Goal: Task Accomplishment & Management: Complete application form

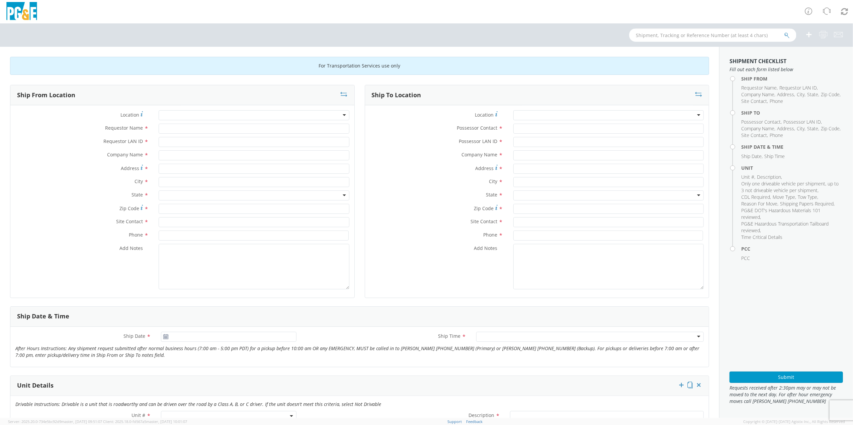
click at [654, 33] on input "text" at bounding box center [712, 34] width 167 height 13
paste input "B39057"
type input "B39057"
click at [788, 35] on icon "submit" at bounding box center [787, 35] width 6 height 6
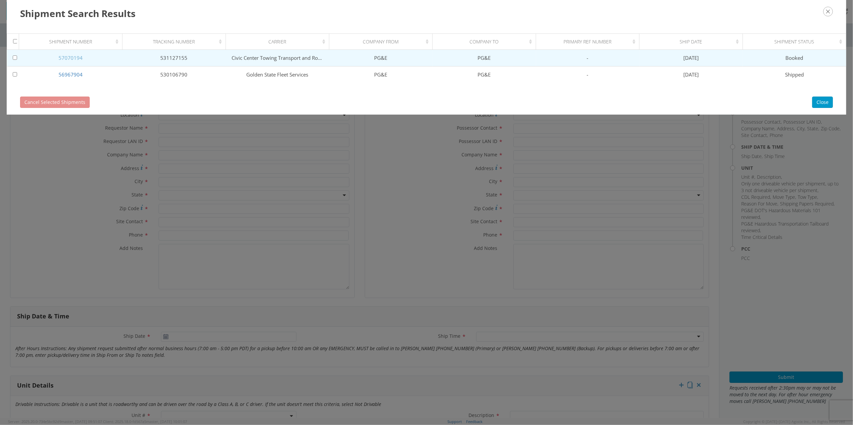
click at [76, 57] on link "57070194" at bounding box center [71, 58] width 24 height 7
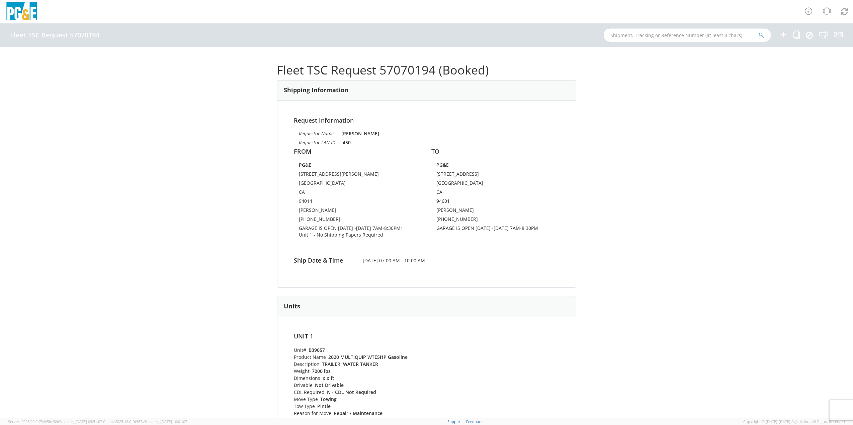
click at [672, 38] on input "text" at bounding box center [686, 34] width 167 height 13
click at [766, 215] on div "Fleet TSC Request 57070194 (Booked) Shipping Information Request Information Re…" at bounding box center [426, 233] width 853 height 372
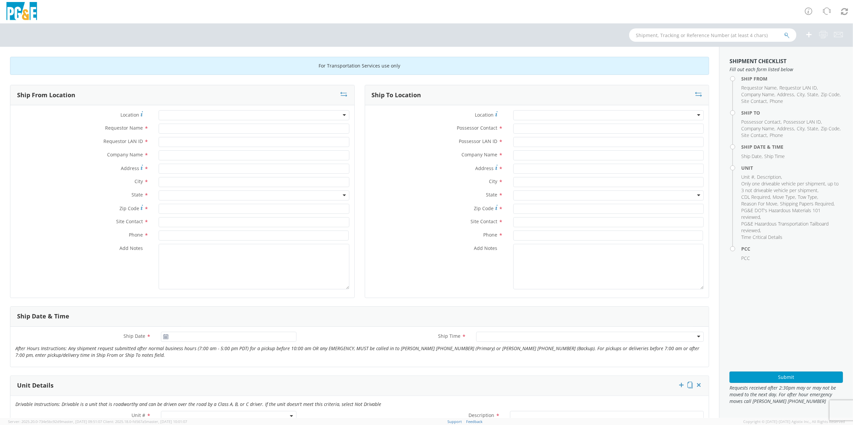
click at [657, 41] on div at bounding box center [426, 34] width 853 height 23
click at [656, 38] on input "text" at bounding box center [712, 34] width 167 height 13
paste input "B43128"
type input "B43128"
click at [787, 36] on icon "submit" at bounding box center [787, 35] width 6 height 6
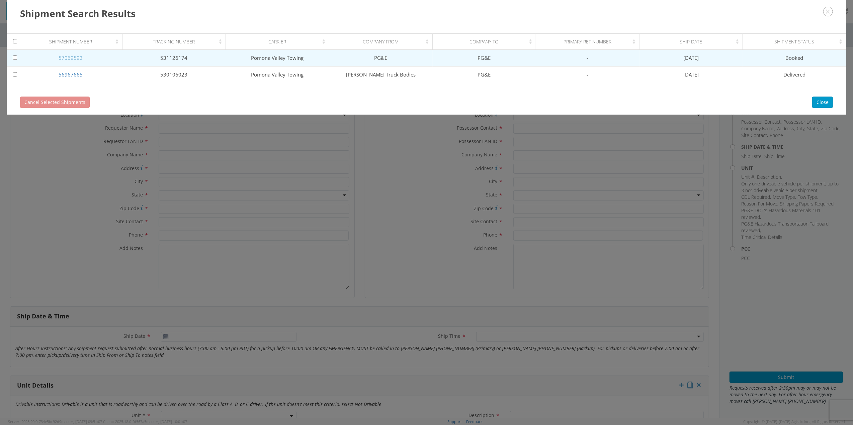
click at [71, 56] on link "57069593" at bounding box center [71, 58] width 24 height 7
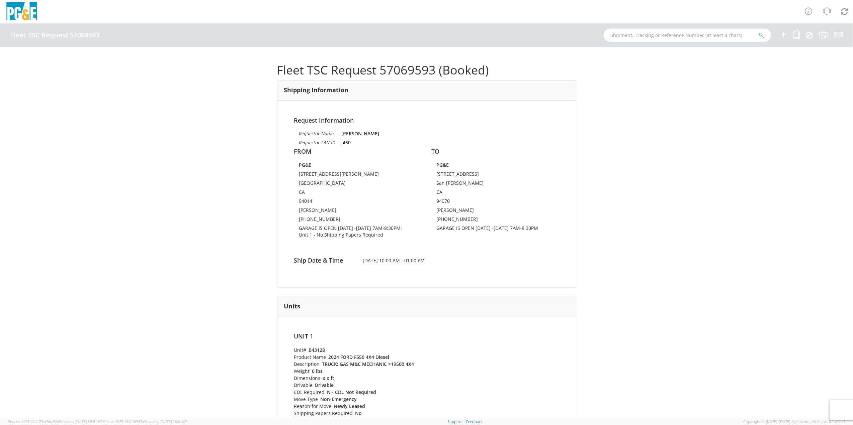
click at [646, 31] on input "text" at bounding box center [686, 34] width 167 height 13
paste input "B42733"
type input "B42733"
click at [763, 34] on icon "submit" at bounding box center [761, 35] width 6 height 6
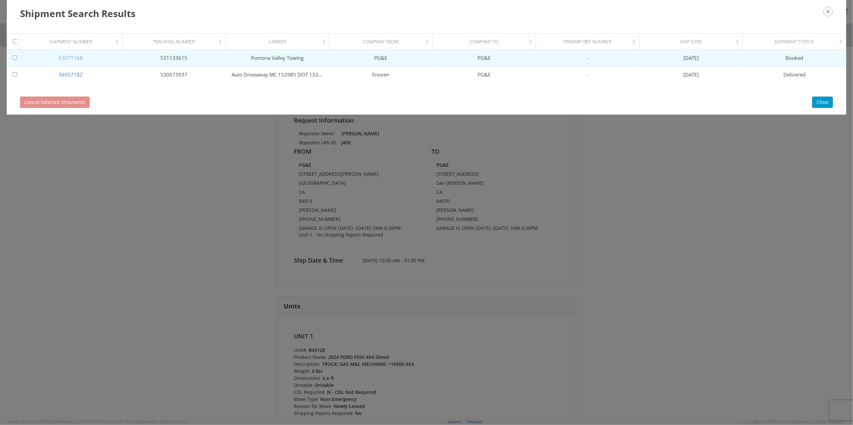
click at [63, 58] on link "57071168" at bounding box center [71, 58] width 24 height 7
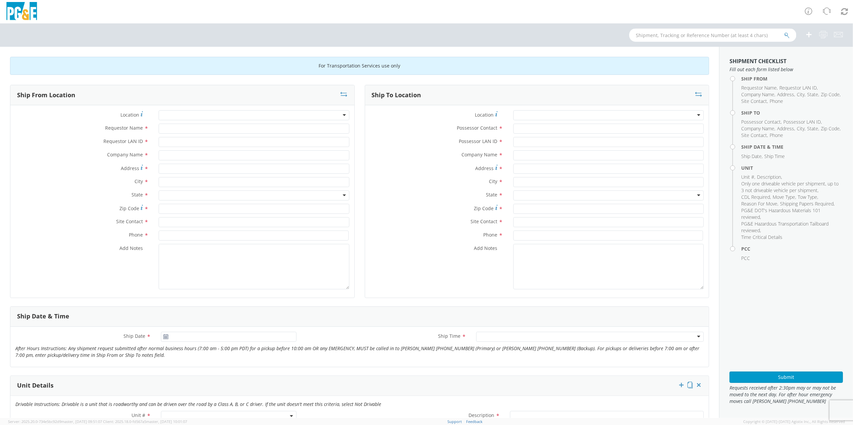
click at [642, 36] on input "text" at bounding box center [712, 34] width 167 height 13
paste input "B42733"
type input "B42733"
click at [786, 35] on icon "submit" at bounding box center [787, 35] width 6 height 6
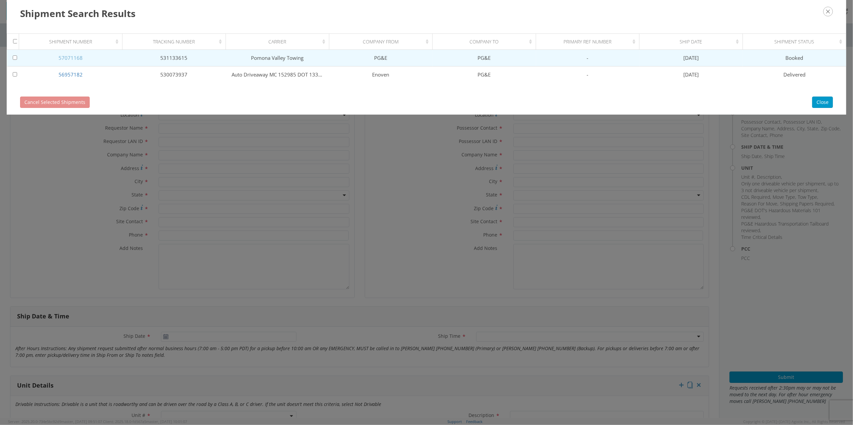
click at [60, 56] on link "57071168" at bounding box center [71, 58] width 24 height 7
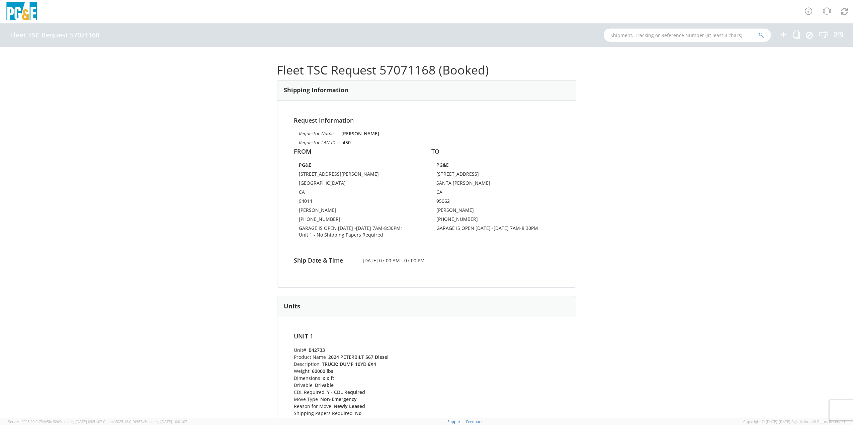
click at [652, 33] on input "text" at bounding box center [686, 34] width 167 height 13
paste input "B42733"
click at [764, 34] on input "B42733" at bounding box center [686, 34] width 167 height 13
type input "B42733"
click at [760, 35] on icon "submit" at bounding box center [761, 35] width 6 height 6
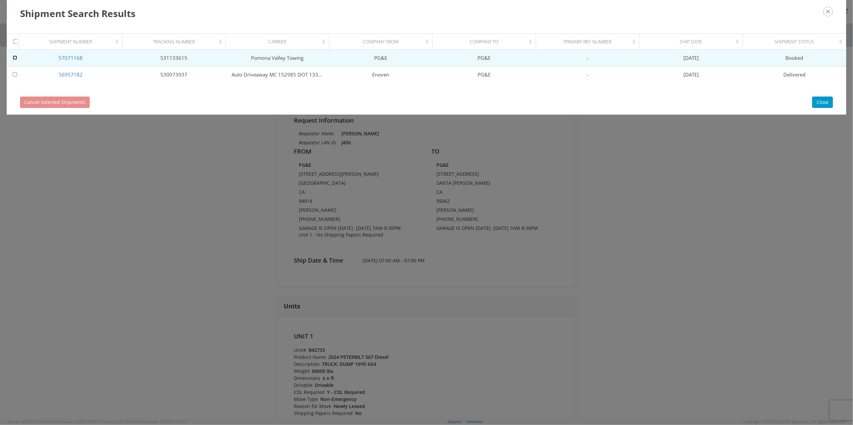
click at [14, 59] on input "checkbox" at bounding box center [15, 58] width 4 height 4
checkbox input "true"
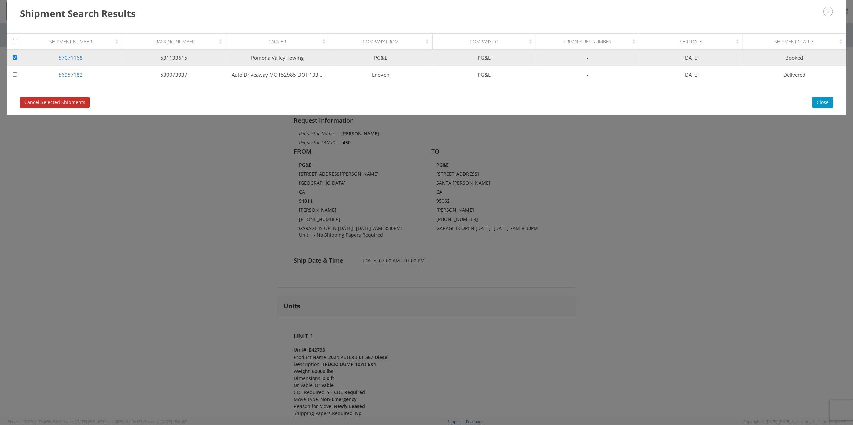
drag, startPoint x: 65, startPoint y: 104, endPoint x: 82, endPoint y: 103, distance: 17.1
click at [66, 104] on span "Cancel Selected Shipments" at bounding box center [54, 102] width 61 height 6
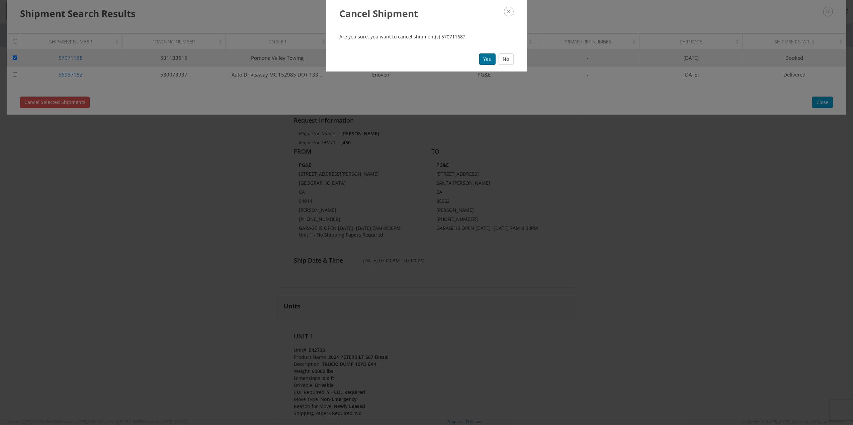
click at [488, 59] on button "Yes" at bounding box center [487, 59] width 16 height 11
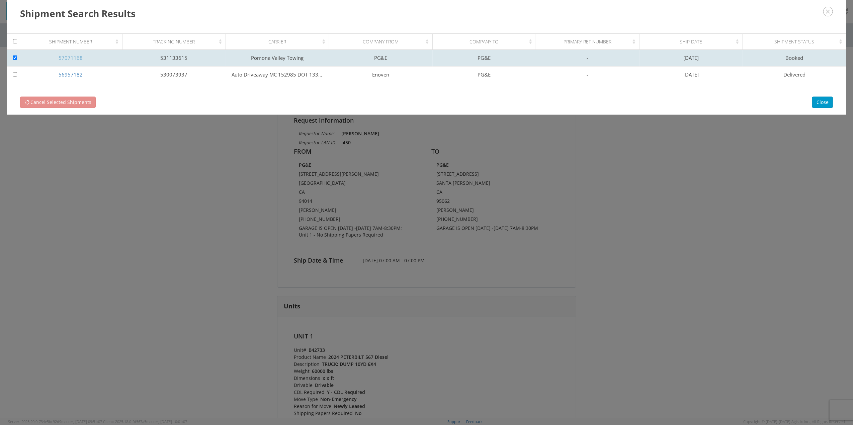
click at [74, 56] on link "57071168" at bounding box center [71, 58] width 24 height 7
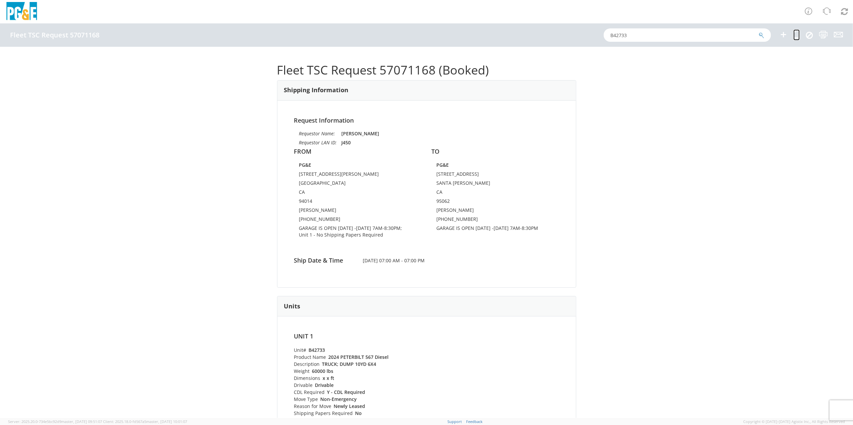
click at [797, 35] on icon at bounding box center [796, 34] width 6 height 8
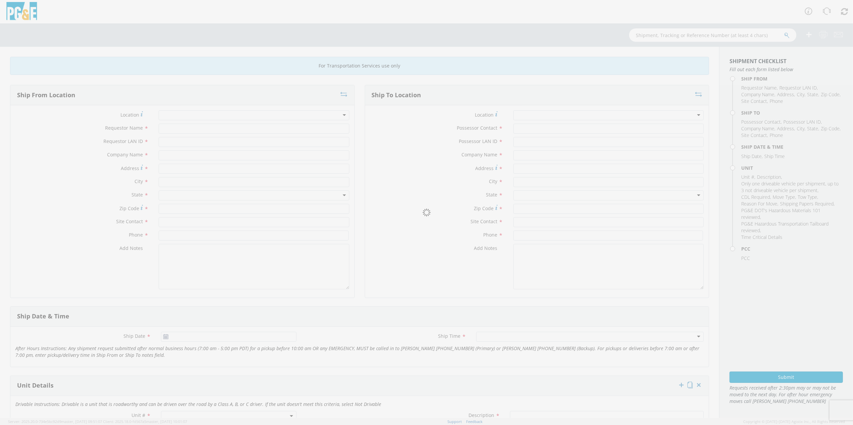
type input "[PERSON_NAME]"
type input "J450"
type input "PG&E"
type input "[STREET_ADDRESS][PERSON_NAME]"
type input "[GEOGRAPHIC_DATA]"
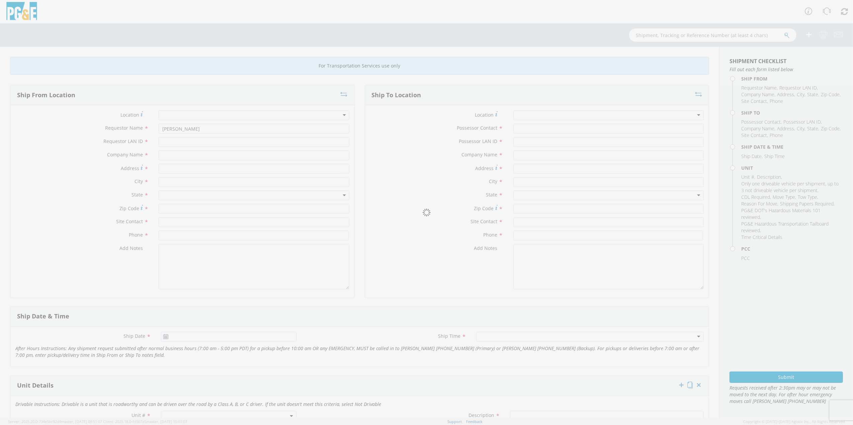
type input "94014"
type input "[PERSON_NAME]"
type input "[PHONE_NUMBER]"
type input "JERRY SALEZAR"
type input "JT3N"
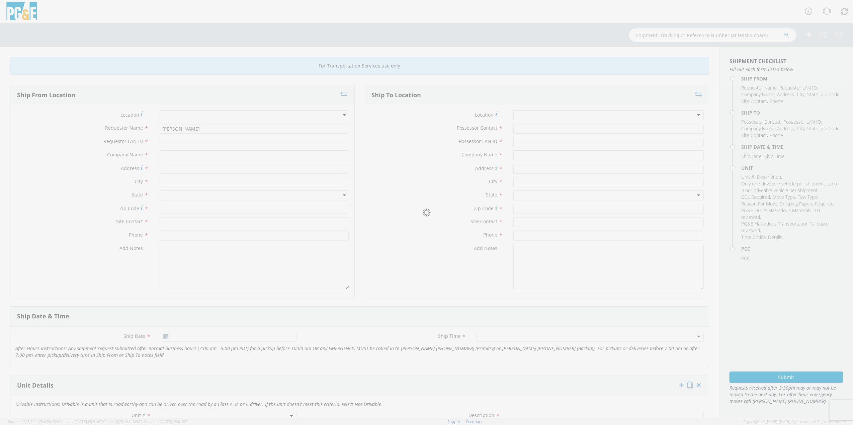
type input "PG&E"
type input "615 7TH AVE"
type input "SANTA CRUZ"
type input "95062"
type input "TONY VARNI"
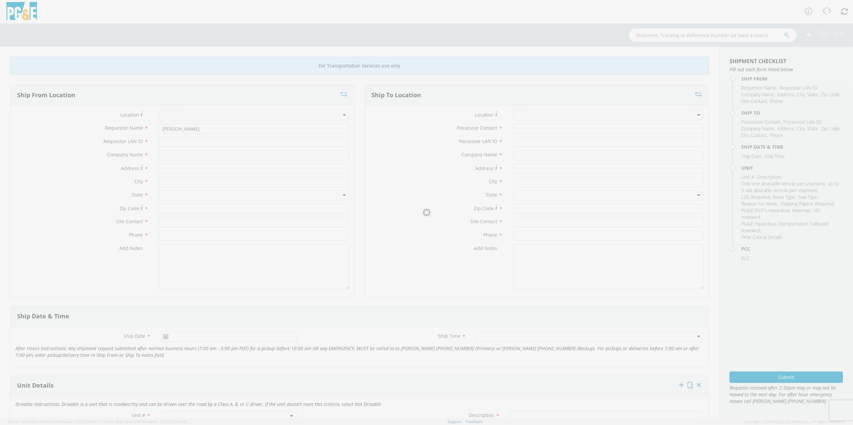
type input "831-479-3032"
type input "[DATE]"
type input "TRUCK; DUMP 10YD 6X4"
type input "60000"
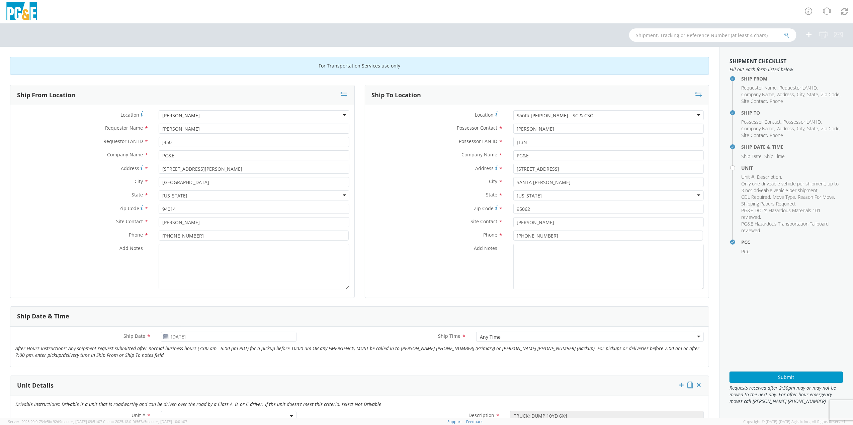
select select "11284"
select select "B42733"
click at [589, 116] on div "Santa [PERSON_NAME] - SC & CSO" at bounding box center [608, 115] width 190 height 10
drag, startPoint x: 580, startPoint y: 114, endPoint x: 468, endPoint y: 109, distance: 111.5
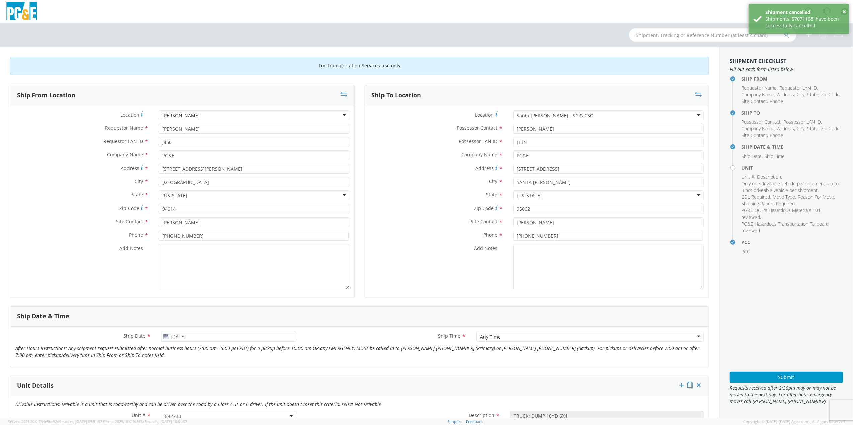
click at [468, 109] on div "Location * Santa Cruz - SC & CSO Santa Cruz - SC & CSO (OBSOLETE) BURNEY SC - G…" at bounding box center [537, 201] width 344 height 193
click at [583, 116] on div "Santa [PERSON_NAME] - SC & CSO" at bounding box center [608, 115] width 190 height 10
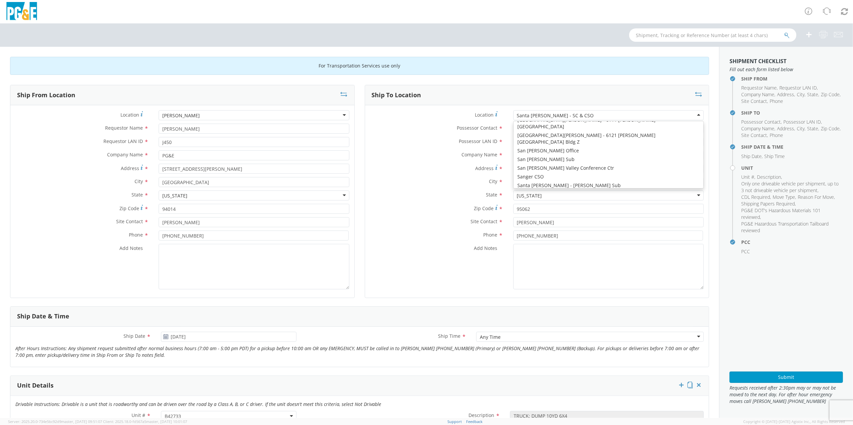
drag, startPoint x: 848, startPoint y: 189, endPoint x: 852, endPoint y: 207, distance: 18.2
click at [852, 207] on html "annexa Batch Shipping Guide Created with Sketch. calendar Created with Sketch." at bounding box center [426, 212] width 853 height 425
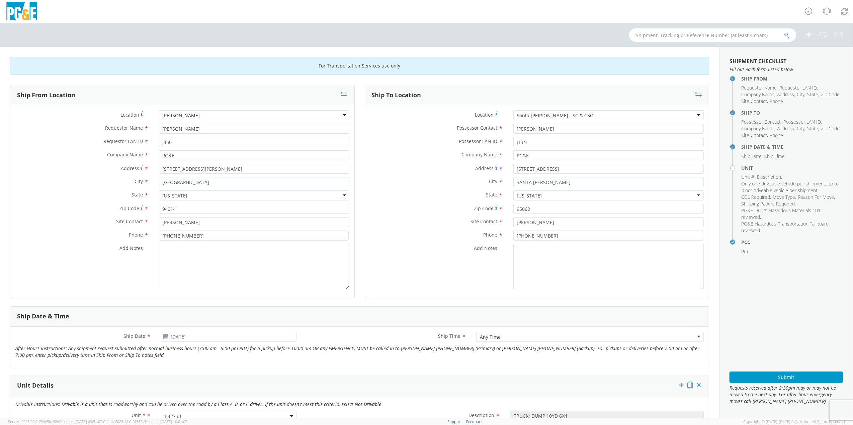
click at [577, 123] on div "Location * Santa Cruz - SC & CSO Santa Cruz - SC & CSO (OBSOLETE) BURNEY SC - G…" at bounding box center [537, 116] width 344 height 13
click at [580, 117] on div "Santa [PERSON_NAME] - SC & CSO" at bounding box center [608, 115] width 190 height 10
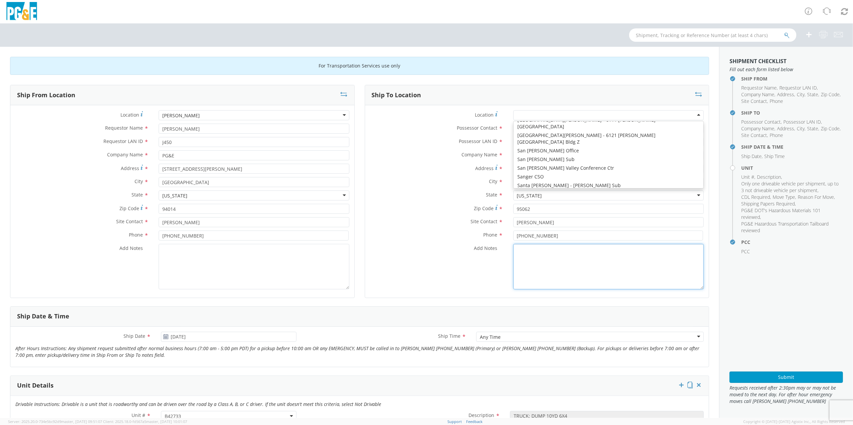
click at [544, 289] on textarea "Add Notes *" at bounding box center [608, 266] width 190 height 45
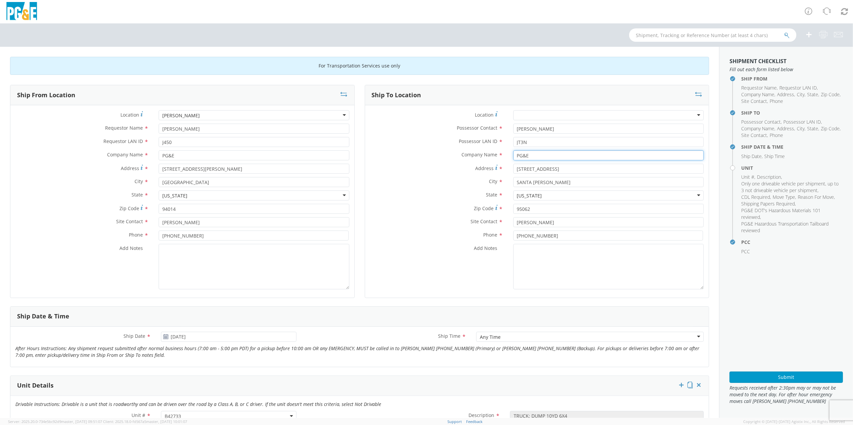
click at [536, 157] on input "PG&E" at bounding box center [608, 156] width 190 height 10
type input "P"
click at [550, 181] on span "Coast Counties Truck" at bounding box center [540, 178] width 47 height 6
type input "Coast Counties Truck"
type input "260 Doolittle Dr"
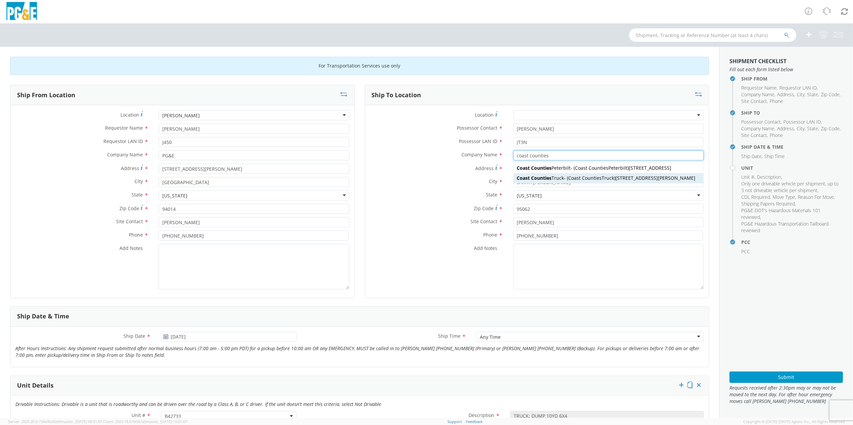
type input "San Leandro"
type input "94577"
type input "Coast Counties Truck COUNTIES TRUCK"
type input "Coast Counties Truck"
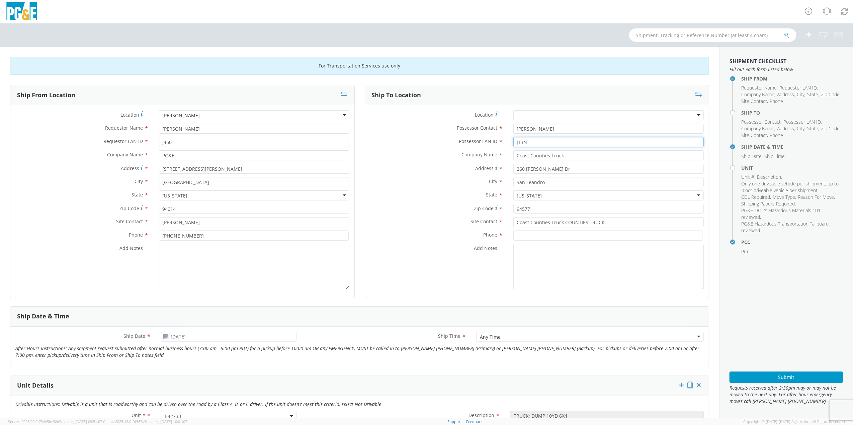
drag, startPoint x: 521, startPoint y: 140, endPoint x: 499, endPoint y: 140, distance: 21.4
click at [499, 140] on div "Possessor LAN ID * JT3N" at bounding box center [537, 142] width 344 height 10
type input "mjp0"
drag, startPoint x: 493, startPoint y: 127, endPoint x: 428, endPoint y: 136, distance: 64.9
click at [435, 131] on div "Possessor Contact * JERRY SALEZAR" at bounding box center [537, 129] width 344 height 10
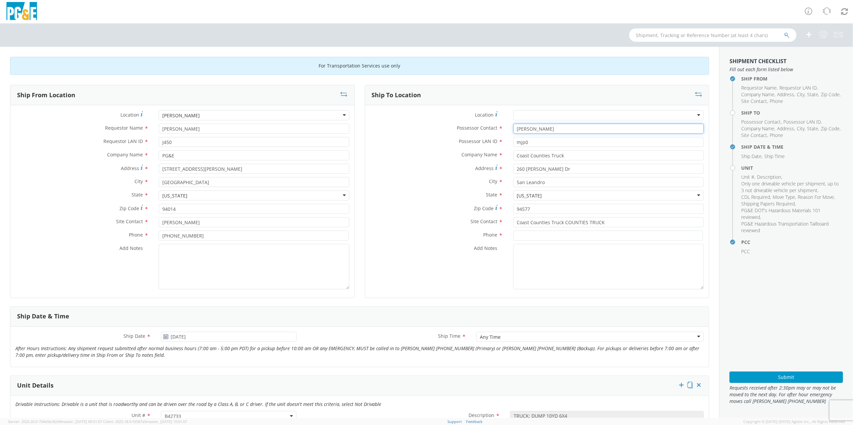
type input "Marty Parker"
click at [529, 237] on input at bounding box center [608, 236] width 190 height 10
drag, startPoint x: 617, startPoint y: 223, endPoint x: 502, endPoint y: 223, distance: 115.1
click at [502, 223] on div "Site Contact * Coast Counties Truck COUNTIES TRUCK" at bounding box center [537, 222] width 344 height 10
type input "Tim Lopez"
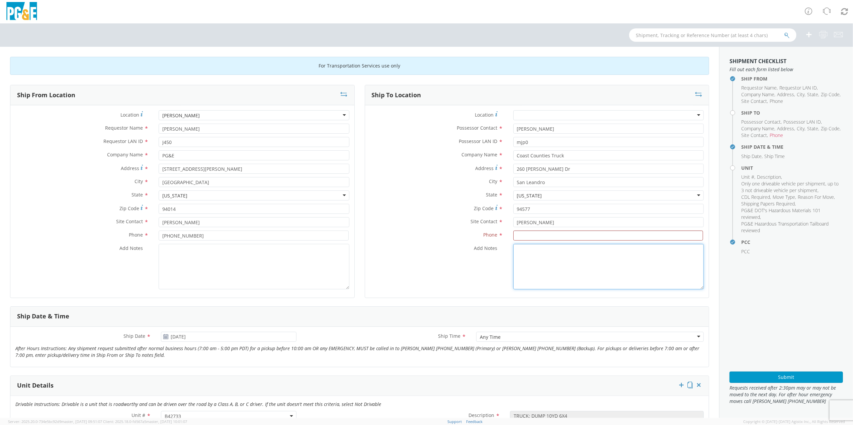
drag, startPoint x: 537, startPoint y: 266, endPoint x: 607, endPoint y: 266, distance: 70.2
click at [538, 266] on textarea "Add Notes *" at bounding box center [608, 266] width 190 height 45
type textarea "A"
type textarea "a"
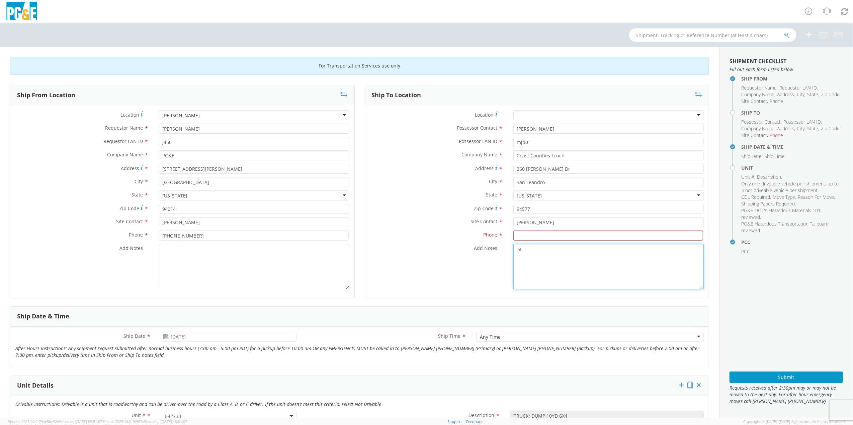
type textarea "a"
click at [553, 256] on textarea "Alt Contact Office @" at bounding box center [608, 266] width 190 height 45
paste textarea "510-385-5219"
type textarea "Alt Contact Office @ 510-385-5219"
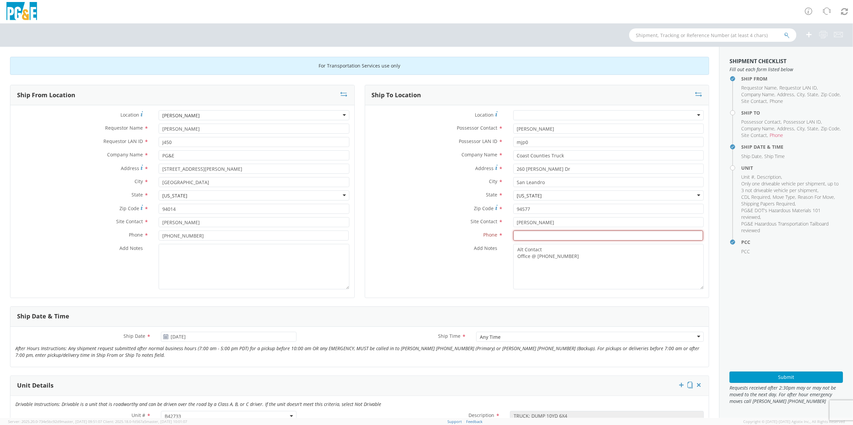
click at [531, 236] on input at bounding box center [608, 236] width 190 height 10
paste input "(510)568-6933"
click at [523, 234] on input "(510)568-6933" at bounding box center [608, 236] width 190 height 10
type input "(510) 568-6933"
click at [571, 288] on textarea "Alt Contact Office @ 510-385-5219" at bounding box center [608, 266] width 190 height 45
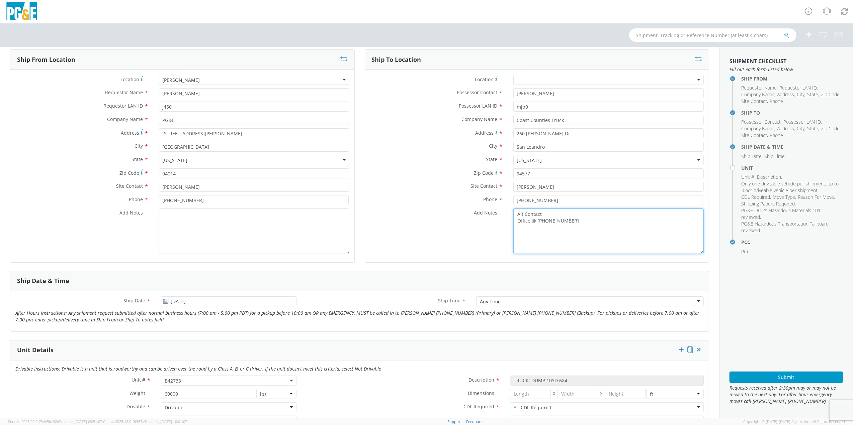
scroll to position [134, 0]
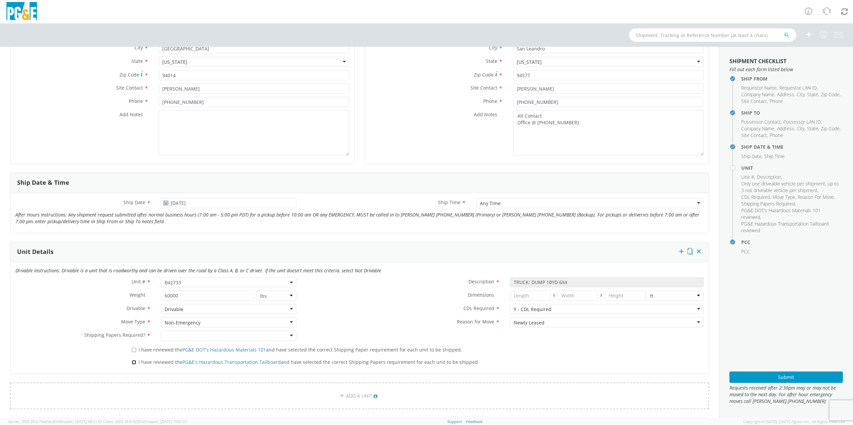
drag, startPoint x: 133, startPoint y: 364, endPoint x: 132, endPoint y: 359, distance: 5.4
click at [133, 363] on input "I have reviewed the PG&E's Hazardous Transportation Tailboard and have selected…" at bounding box center [134, 363] width 4 height 4
checkbox input "true"
click at [133, 354] on label "I have reviewed the PG&E DOT's Hazardous Materials 101 and have selected the co…" at bounding box center [297, 350] width 331 height 8
click at [133, 353] on input "I have reviewed the PG&E DOT's Hazardous Materials 101 and have selected the co…" at bounding box center [134, 350] width 4 height 4
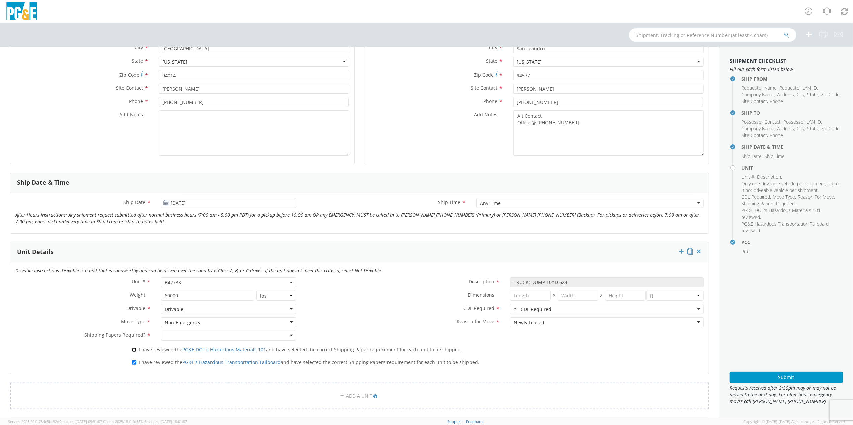
checkbox input "true"
click at [288, 334] on div at bounding box center [228, 336] width 135 height 10
drag, startPoint x: 690, startPoint y: 321, endPoint x: 677, endPoint y: 322, distance: 12.4
click at [690, 321] on div "Newly Leased" at bounding box center [607, 323] width 194 height 10
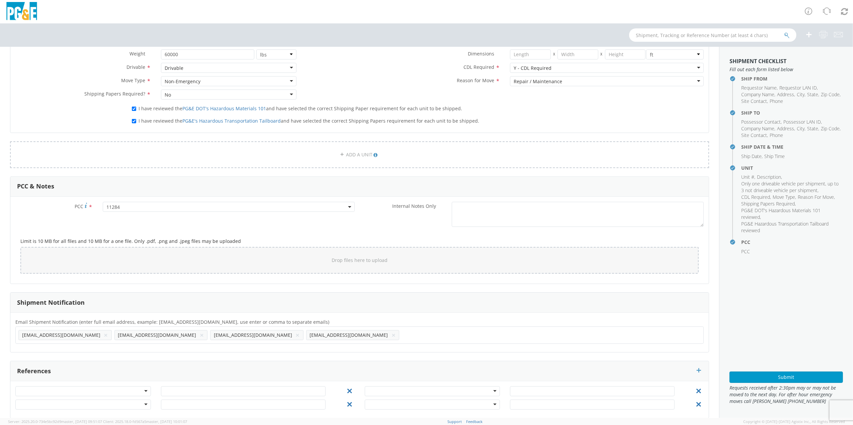
scroll to position [386, 0]
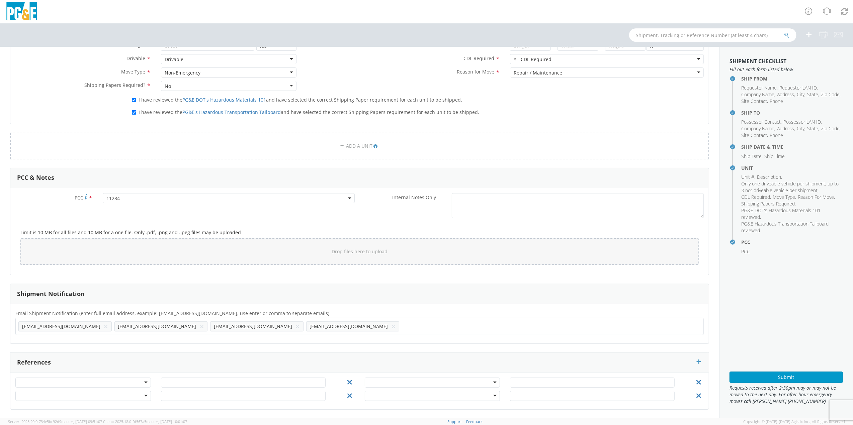
click at [260, 330] on ul "TWV5@PGE.COM × JT3N@PGE.COM × J450@PGE.COM × EMG7@PGE.COM ×" at bounding box center [359, 326] width 682 height 11
click at [268, 324] on ul "TWV5@PGE.COM × JT3N@PGE.COM × J450@PGE.COM × EMG7@PGE.COM ×" at bounding box center [359, 326] width 682 height 11
paste input "tlopez@coastcounties.com"
type input "tlopez@coastcounties.com"
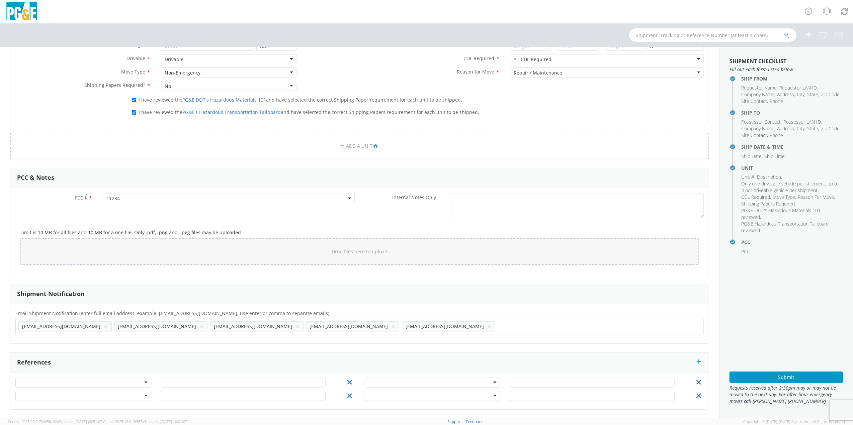
click at [370, 328] on ul "TWV5@PGE.COM × JT3N@PGE.COM × J450@PGE.COM × EMG7@PGE.COM × tlopez@coastcountie…" at bounding box center [359, 326] width 682 height 11
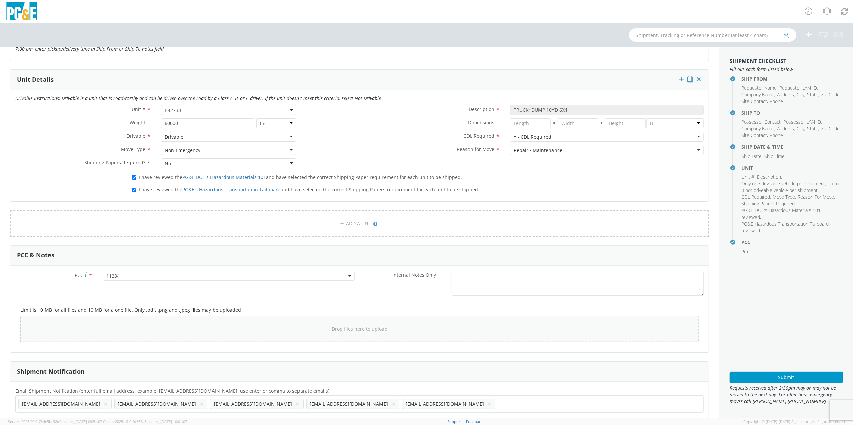
scroll to position [312, 0]
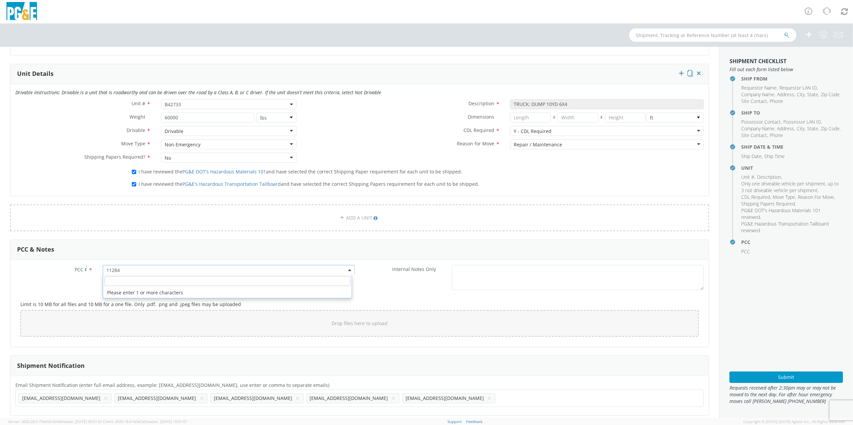
drag, startPoint x: 129, startPoint y: 271, endPoint x: 92, endPoint y: 271, distance: 36.8
click at [94, 270] on div "PCC * 11284 11284 Please enter 1 or more characters" at bounding box center [184, 270] width 349 height 10
click at [117, 278] on input "number" at bounding box center [227, 281] width 246 height 10
type input "11307"
select select "11307"
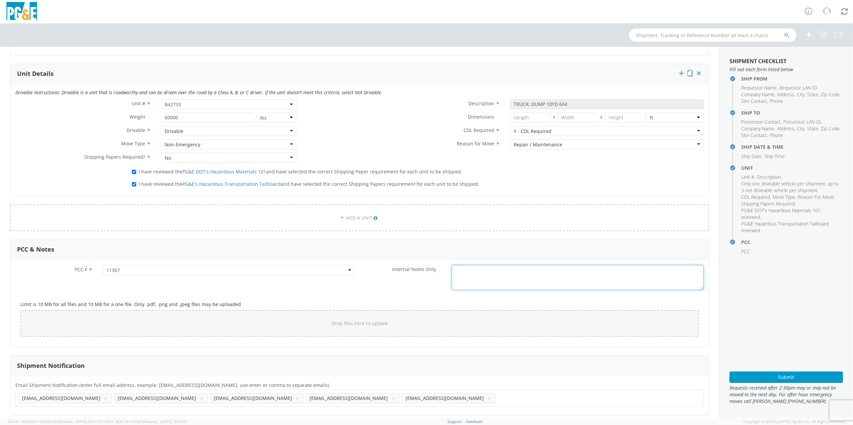
click at [511, 273] on textarea "Internal Notes Only *" at bounding box center [578, 277] width 252 height 25
click at [327, 291] on div "PCC * 11284 11307 11307 Internal Notes Only *" at bounding box center [359, 279] width 698 height 28
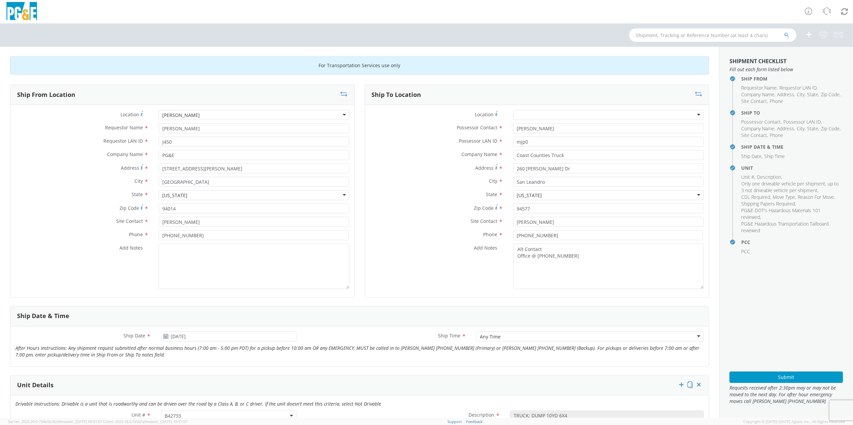
scroll to position [0, 0]
click at [782, 375] on button "Submit" at bounding box center [785, 377] width 113 height 11
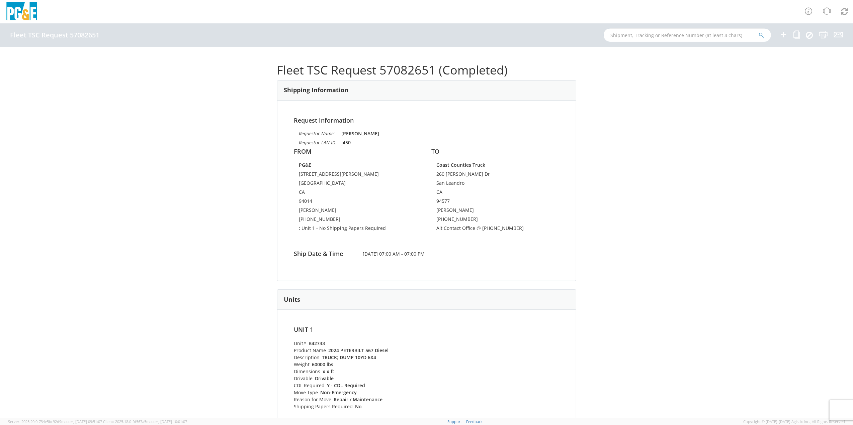
click at [696, 35] on input "text" at bounding box center [686, 34] width 167 height 13
paste input "B42637"
type input "B42637"
click at [761, 33] on icon "submit" at bounding box center [761, 35] width 6 height 6
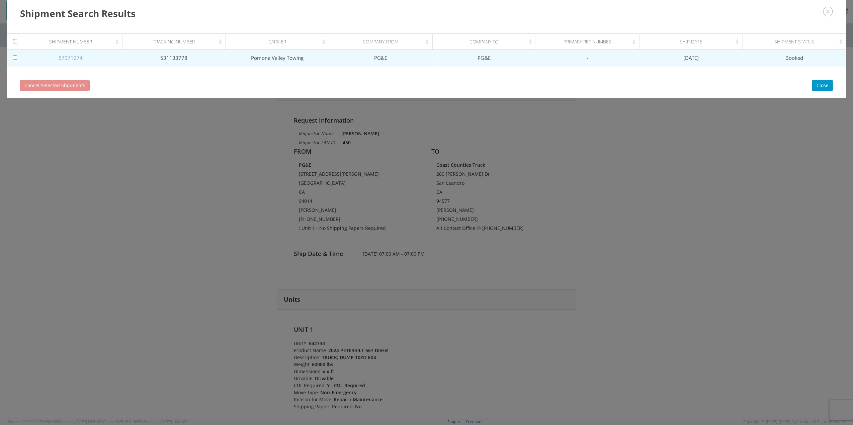
click at [74, 58] on link "57071274" at bounding box center [71, 58] width 24 height 7
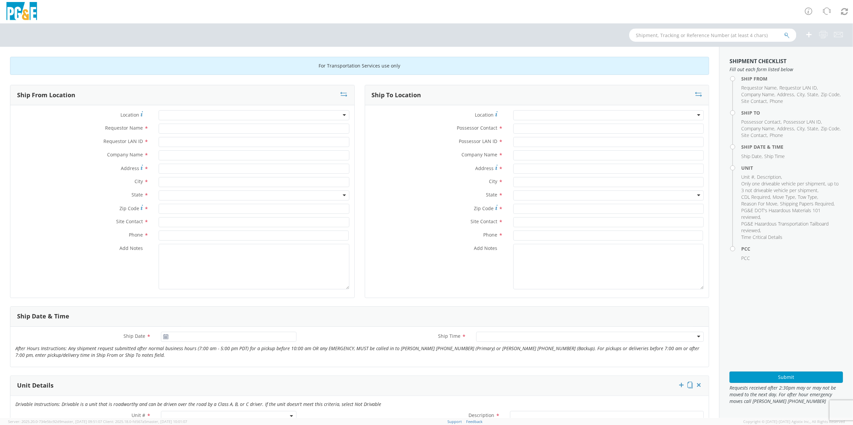
click at [647, 34] on input "text" at bounding box center [712, 34] width 167 height 13
paste input "B42733"
type input "B42733"
click at [785, 33] on icon "submit" at bounding box center [787, 35] width 6 height 6
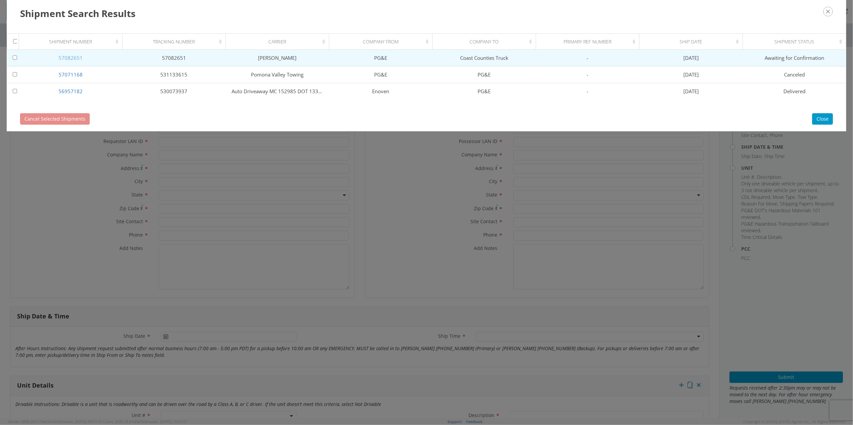
click at [70, 55] on link "57082651" at bounding box center [71, 58] width 24 height 7
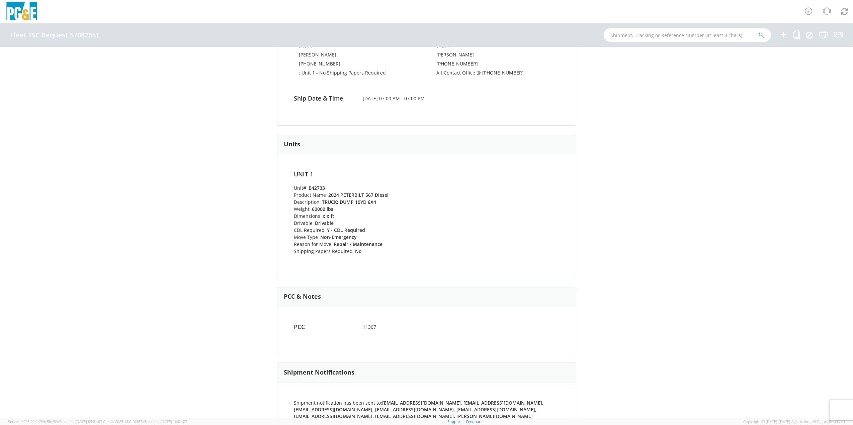
scroll to position [175, 0]
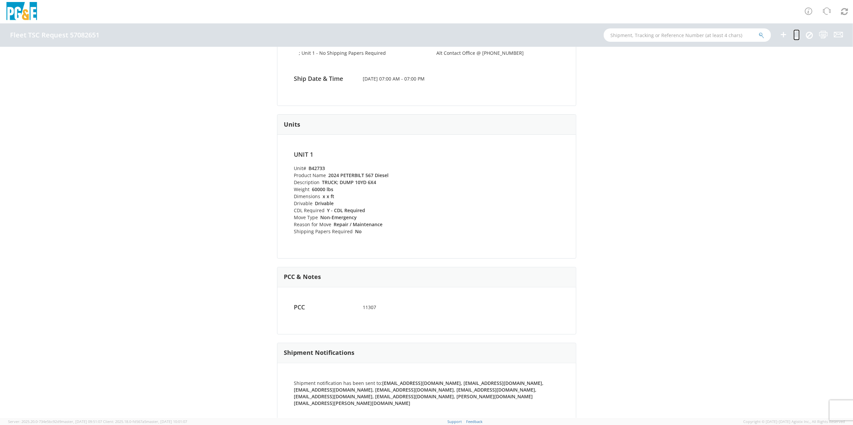
click at [796, 35] on icon at bounding box center [796, 34] width 6 height 8
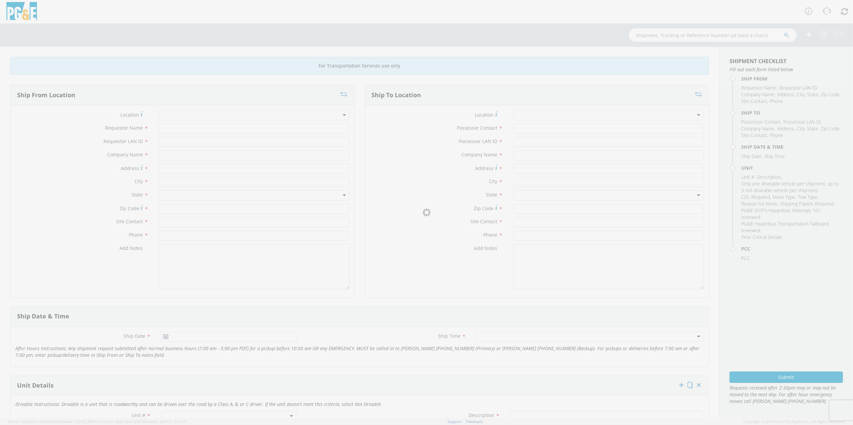
type input "[PERSON_NAME]"
type input "J450"
type input "PG&E"
type input "[STREET_ADDRESS][PERSON_NAME]"
type input "[GEOGRAPHIC_DATA]"
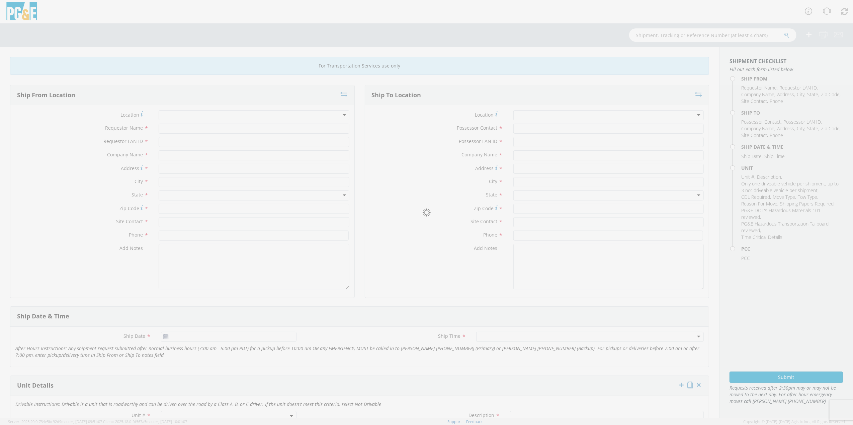
type input "94014"
type input "[PERSON_NAME]"
type input "[PHONE_NUMBER]"
type input "Marty Parker"
type input "mjp0"
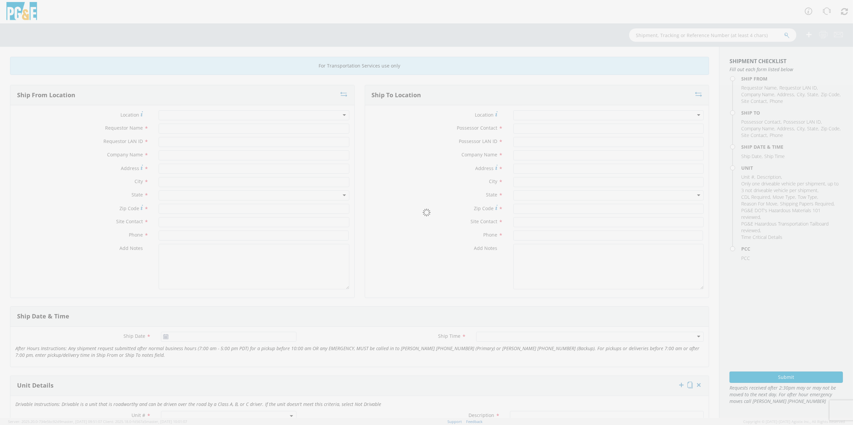
type input "Coast Counties Truck"
type input "260 Doolittle Dr"
type input "San Leandro"
type input "94577"
type input "Tim Lopez"
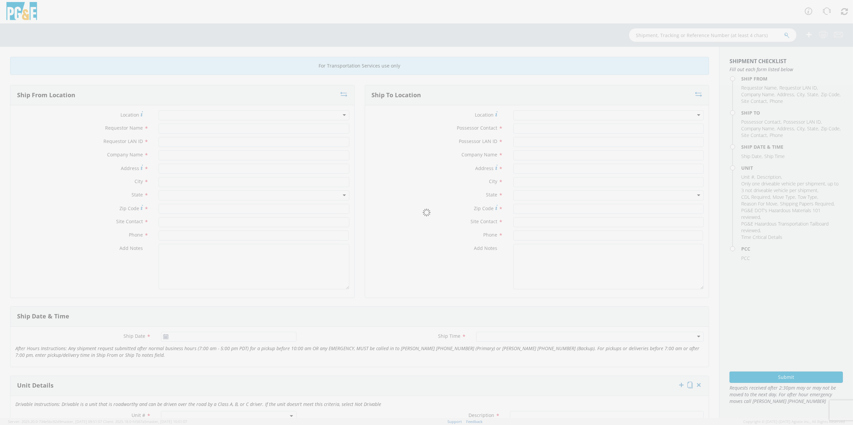
type input "(510) 568-6933"
type input "[DATE]"
type input "TRUCK; DUMP 10YD 6X4"
type input "60000"
select select "B42733"
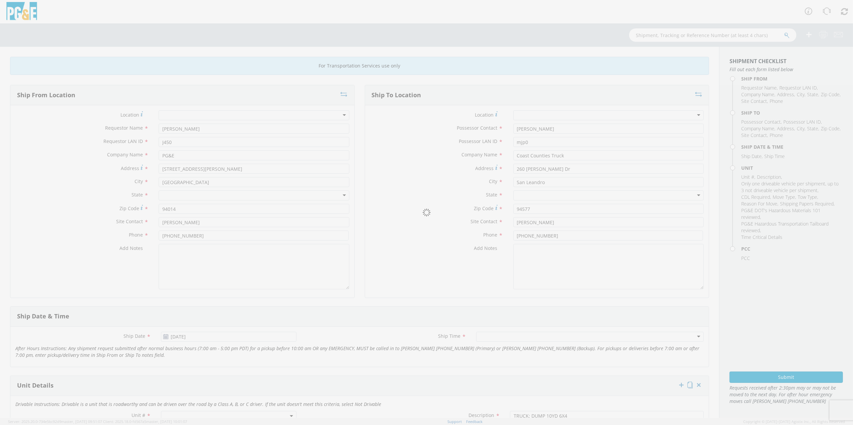
select select "11307"
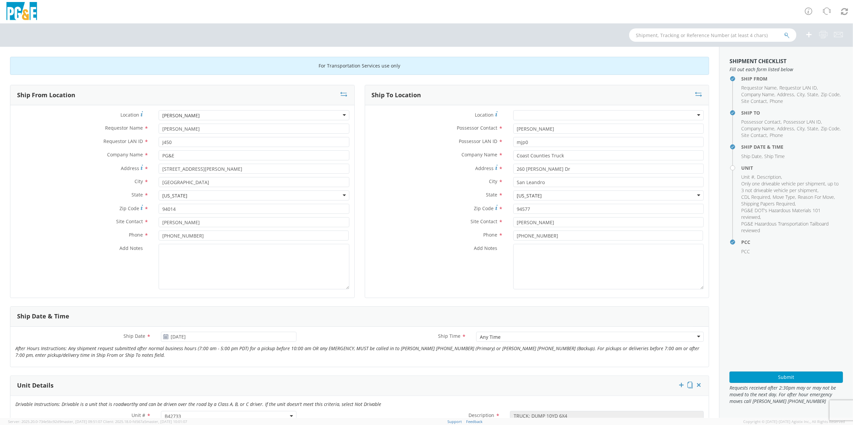
scroll to position [89, 0]
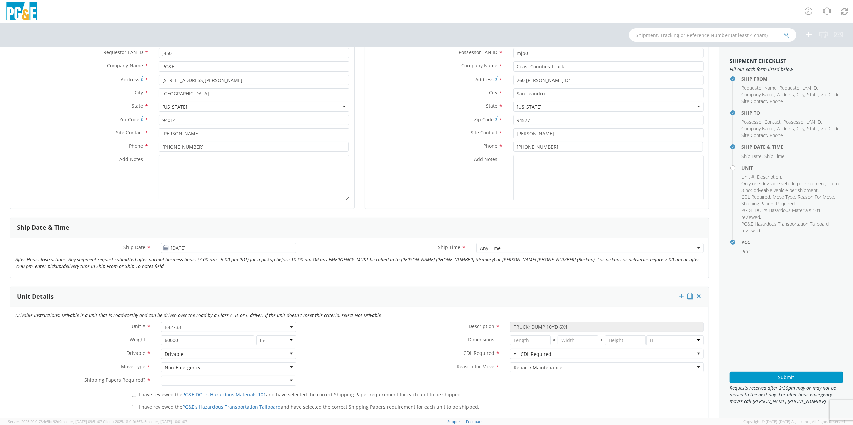
click at [182, 327] on span "B42733" at bounding box center [229, 327] width 128 height 6
click at [182, 338] on input "search" at bounding box center [228, 338] width 131 height 10
paste input "B42190"
type input "B42190"
click at [190, 248] on input "[DATE]" at bounding box center [228, 248] width 135 height 10
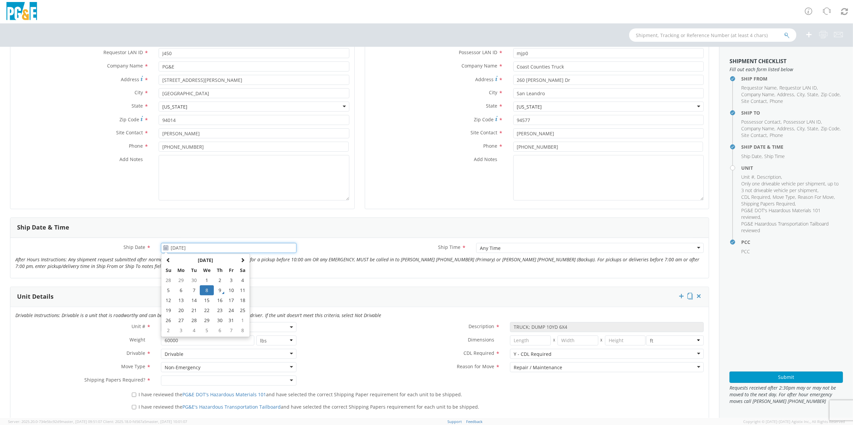
drag, startPoint x: 180, startPoint y: 302, endPoint x: 186, endPoint y: 302, distance: 6.4
click at [181, 302] on td "13" at bounding box center [181, 301] width 14 height 10
type input "10/13/2025"
click at [135, 406] on label "I have reviewed the PG&E's Hazardous Transportation Tailboard and have selected…" at bounding box center [306, 407] width 349 height 8
click at [135, 406] on input "I have reviewed the PG&E's Hazardous Transportation Tailboard and have selected…" at bounding box center [134, 407] width 4 height 4
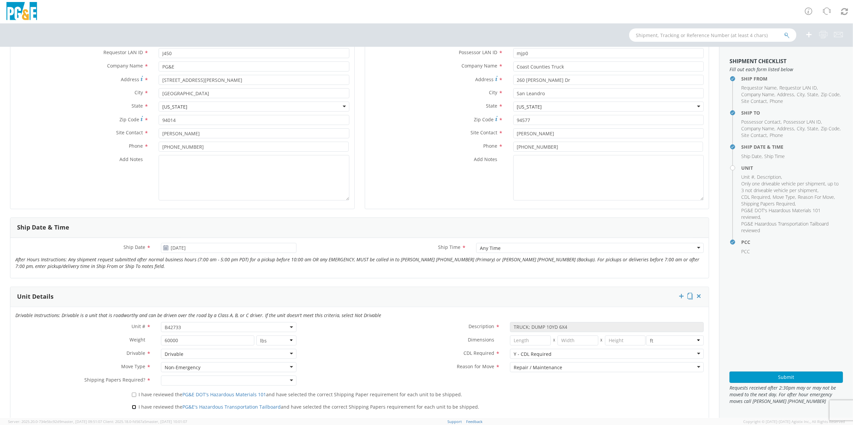
checkbox input "true"
click at [134, 396] on label "I have reviewed the PG&E DOT's Hazardous Materials 101 and have selected the co…" at bounding box center [297, 395] width 331 height 8
drag, startPoint x: 134, startPoint y: 396, endPoint x: 132, endPoint y: 393, distance: 4.2
click at [132, 392] on label "I have reviewed the PG&E DOT's Hazardous Materials 101 and have selected the co…" at bounding box center [297, 395] width 331 height 8
click at [132, 393] on input "I have reviewed the PG&E DOT's Hazardous Materials 101 and have selected the co…" at bounding box center [134, 395] width 4 height 4
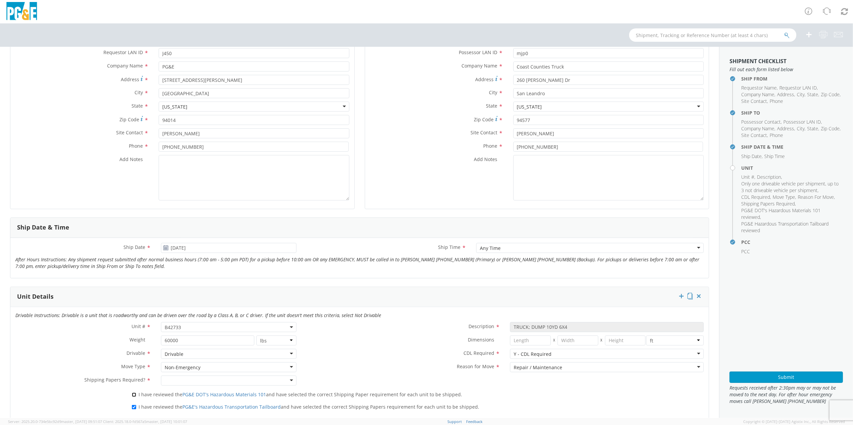
checkbox input "true"
click at [286, 379] on div at bounding box center [228, 381] width 135 height 10
click at [288, 355] on div "Drivable" at bounding box center [228, 354] width 135 height 10
click at [291, 368] on div "Non-Emergency" at bounding box center [228, 368] width 135 height 10
click at [560, 175] on textarea "Add Notes *" at bounding box center [608, 177] width 190 height 45
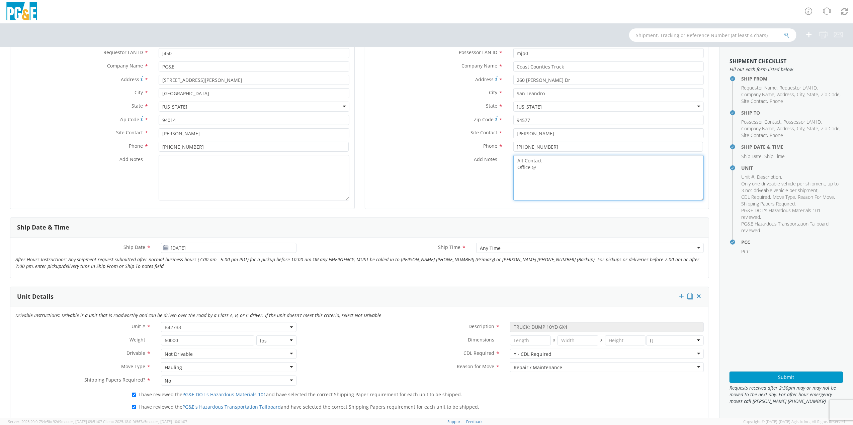
click at [553, 169] on textarea "Alt Contact Office @" at bounding box center [608, 177] width 190 height 45
paste textarea "510-385-5219"
type textarea "Alt Contact Office @ 510-385-5219"
click at [794, 377] on button "Submit" at bounding box center [785, 377] width 113 height 11
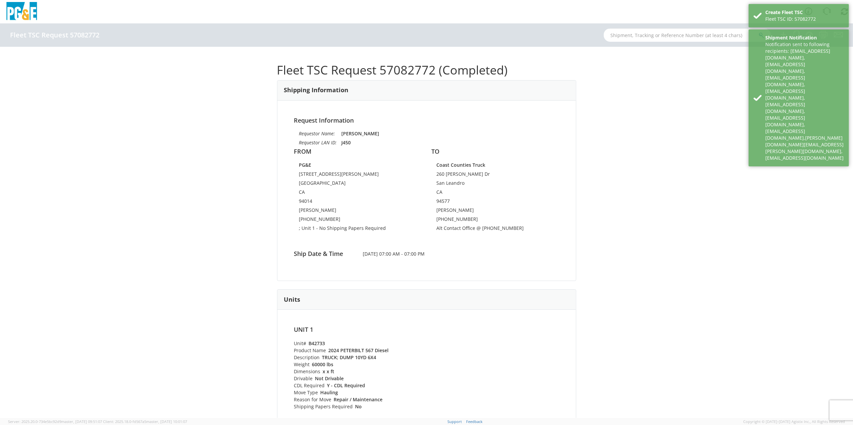
click at [640, 35] on input "text" at bounding box center [686, 34] width 167 height 13
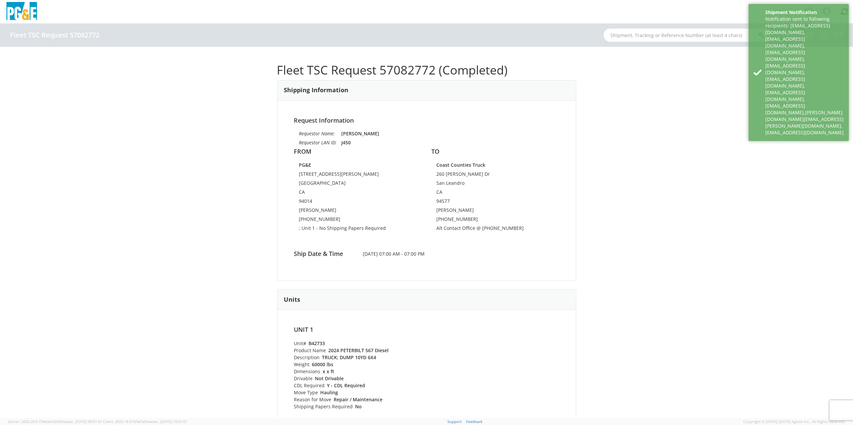
paste input "510-385-5219"
type input "510-385-5219"
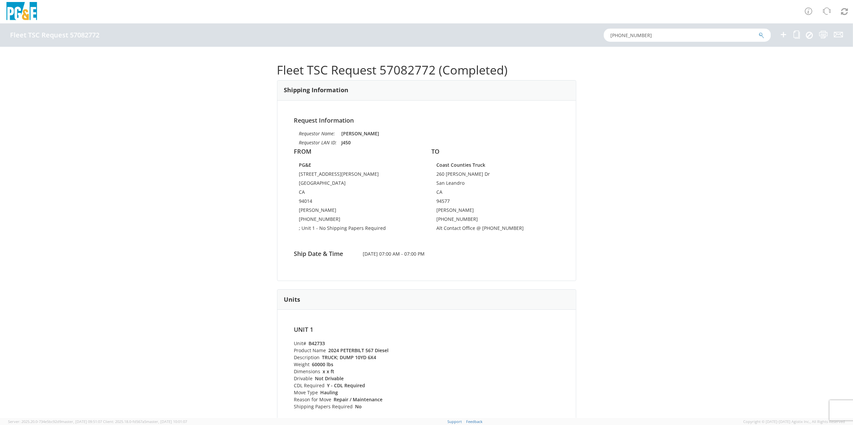
drag, startPoint x: 648, startPoint y: 34, endPoint x: 566, endPoint y: 58, distance: 85.0
click at [525, 33] on div "Fleet TSC Request 57082772 510-385-5219" at bounding box center [426, 34] width 853 height 23
click at [668, 35] on input "text" at bounding box center [686, 34] width 167 height 13
paste input "B42733"
type input "B42733"
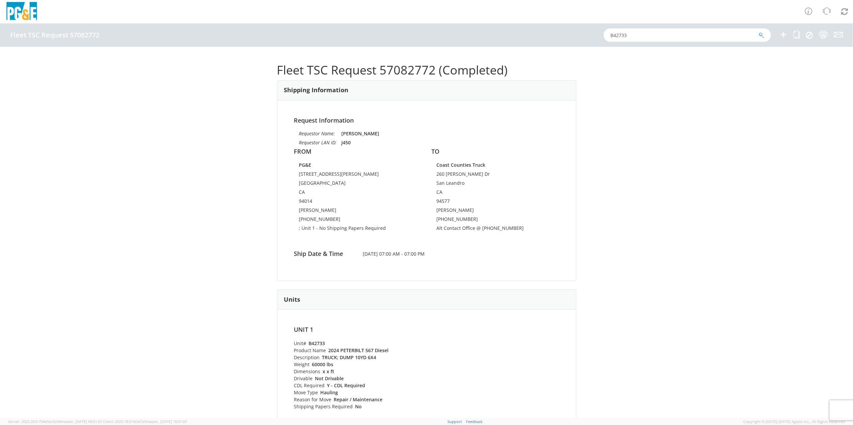
click at [762, 34] on icon "submit" at bounding box center [761, 35] width 6 height 6
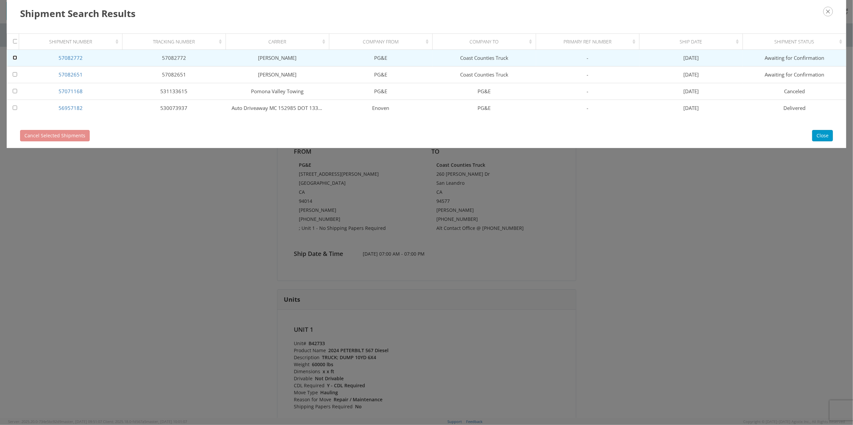
click at [14, 56] on input "checkbox" at bounding box center [15, 58] width 4 height 4
checkbox input "true"
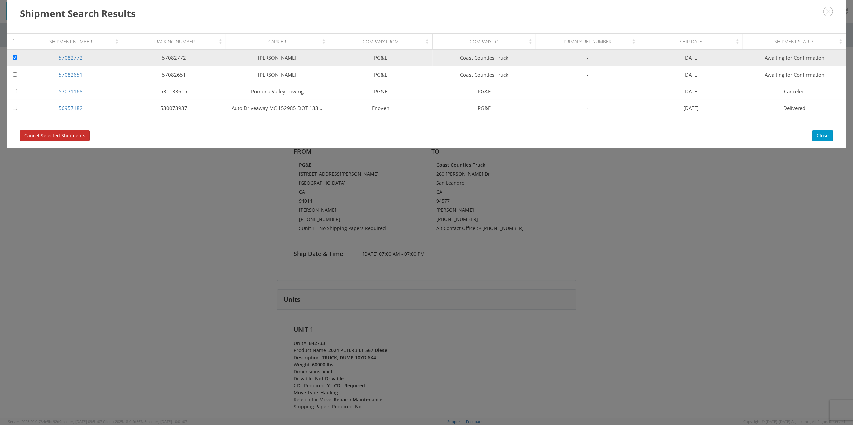
click at [58, 138] on span "Cancel Selected Shipments" at bounding box center [54, 135] width 61 height 6
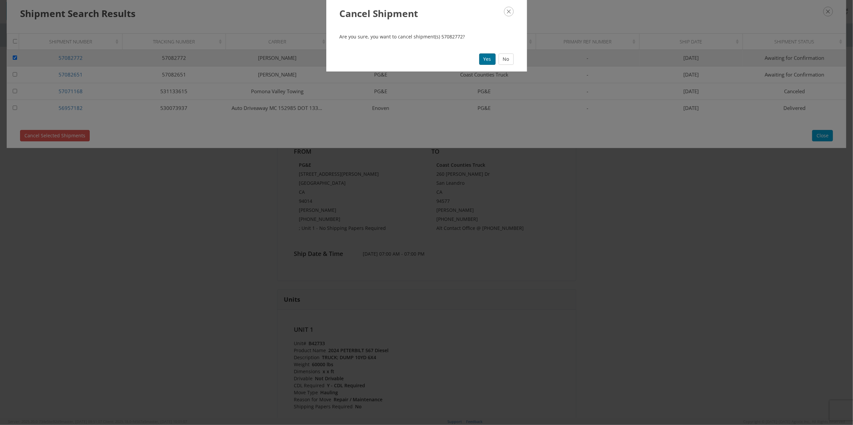
click at [488, 59] on button "Yes" at bounding box center [487, 59] width 16 height 11
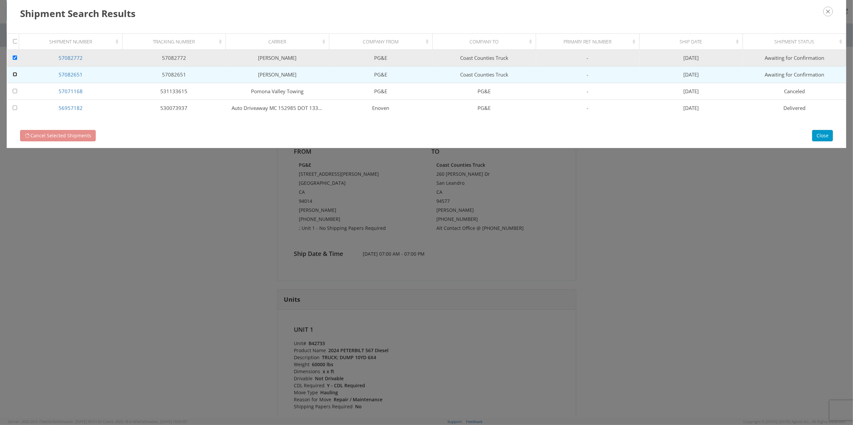
click at [13, 73] on input "checkbox" at bounding box center [15, 74] width 4 height 4
checkbox input "true"
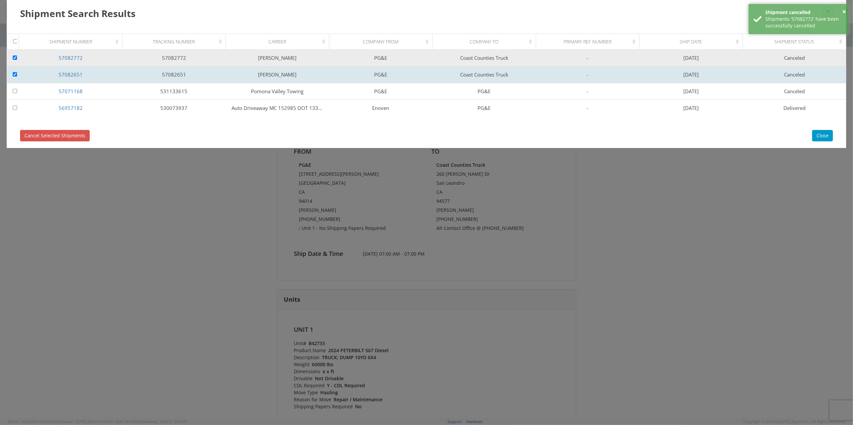
click at [16, 72] on input "checkbox" at bounding box center [15, 74] width 4 height 4
checkbox input "false"
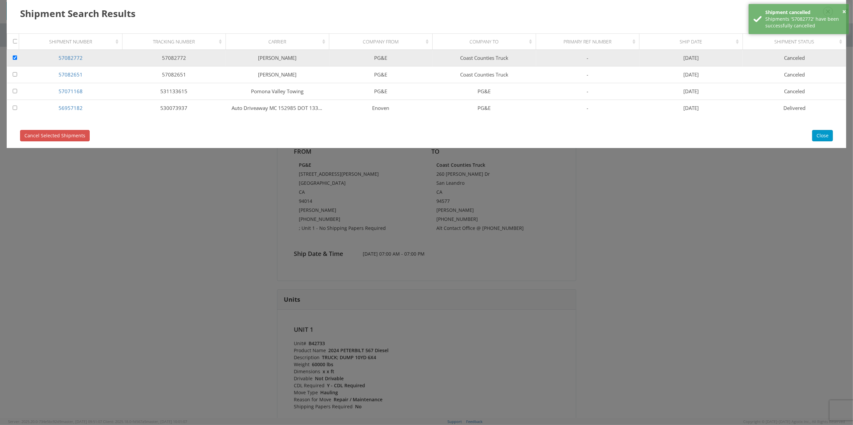
click at [785, 191] on div "Shipment Search Results Loading, please wait Shipment Number Tracking Number Ca…" at bounding box center [426, 212] width 853 height 425
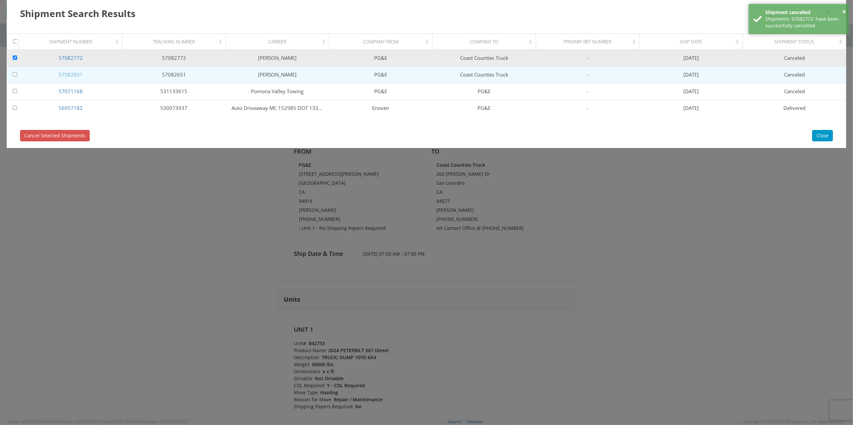
click at [79, 74] on link "57082651" at bounding box center [71, 74] width 24 height 7
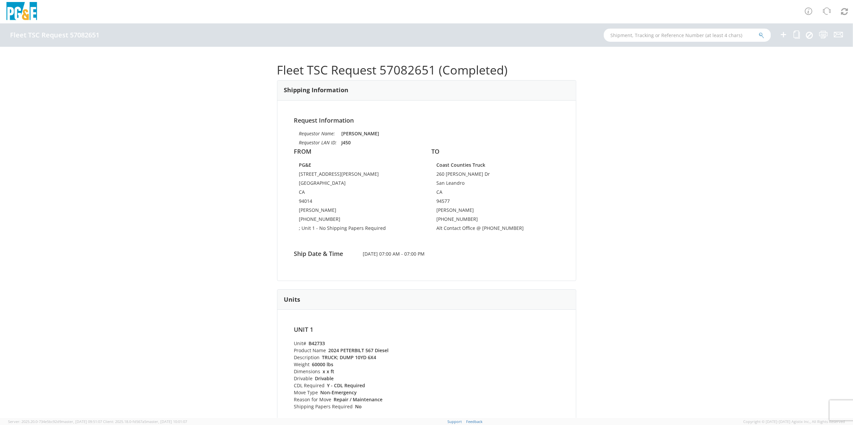
click at [674, 37] on input "text" at bounding box center [686, 34] width 167 height 13
paste input "B42733"
type input "B42733"
click at [762, 35] on icon "submit" at bounding box center [761, 35] width 6 height 6
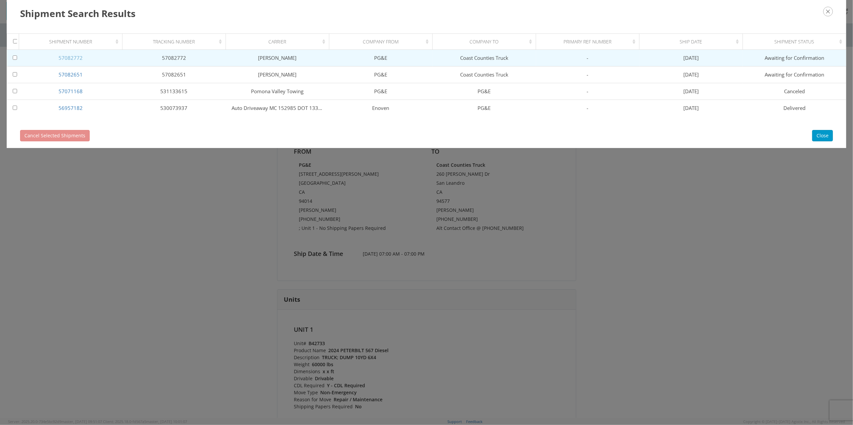
click at [79, 58] on link "57082772" at bounding box center [71, 58] width 24 height 7
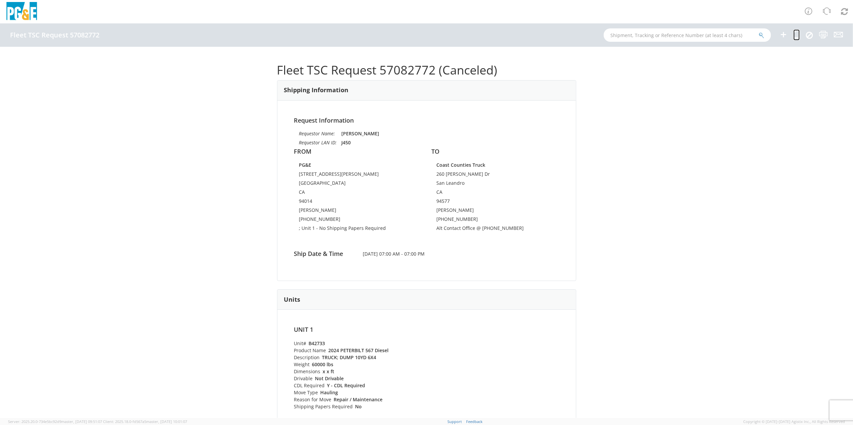
click at [796, 33] on icon at bounding box center [796, 34] width 6 height 8
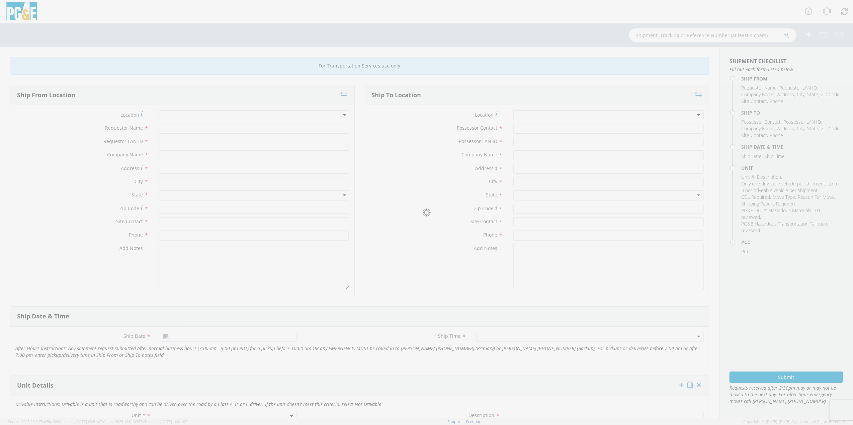
type input "[PERSON_NAME]"
type input "J450"
type input "PG&E"
type input "[STREET_ADDRESS][PERSON_NAME]"
type input "[GEOGRAPHIC_DATA]"
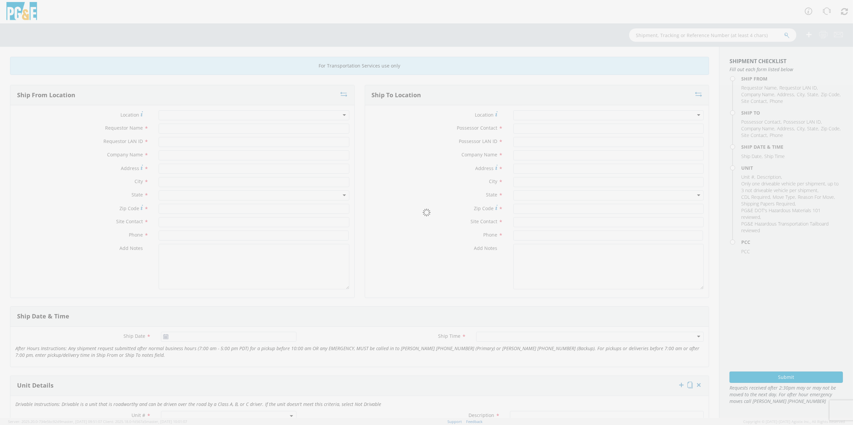
type input "94014"
type input "[PERSON_NAME]"
type input "[PHONE_NUMBER]"
type input "Marty Parker"
type input "mjp0"
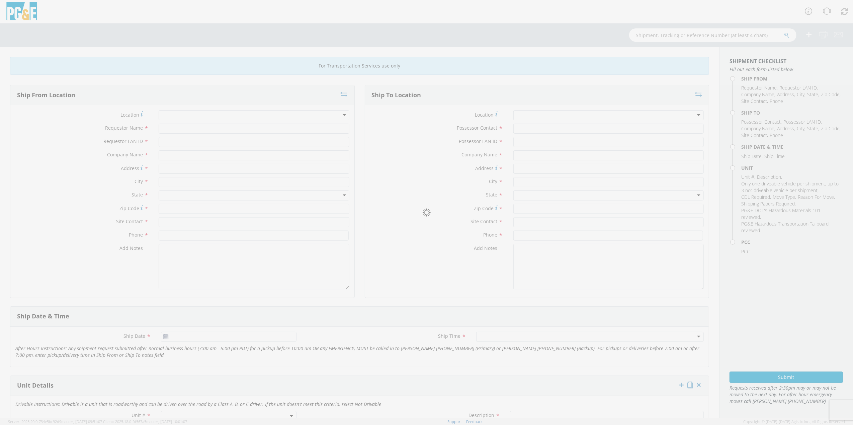
type input "Coast Counties Truck"
type input "260 Doolittle Dr"
type input "San Leandro"
type input "94577"
type input "Tim Lopez"
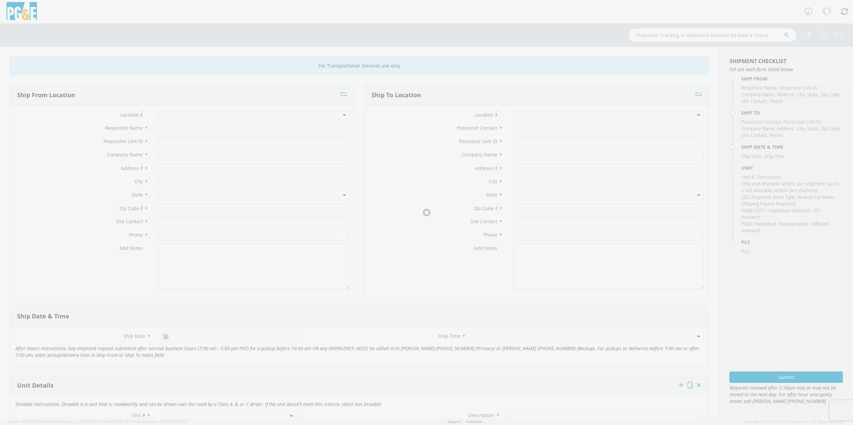
type input "(510) 568-6933"
type input "10/13/2025"
type input "TRUCK; DUMP 10YD 6X4"
type input "60000"
select select "B42733"
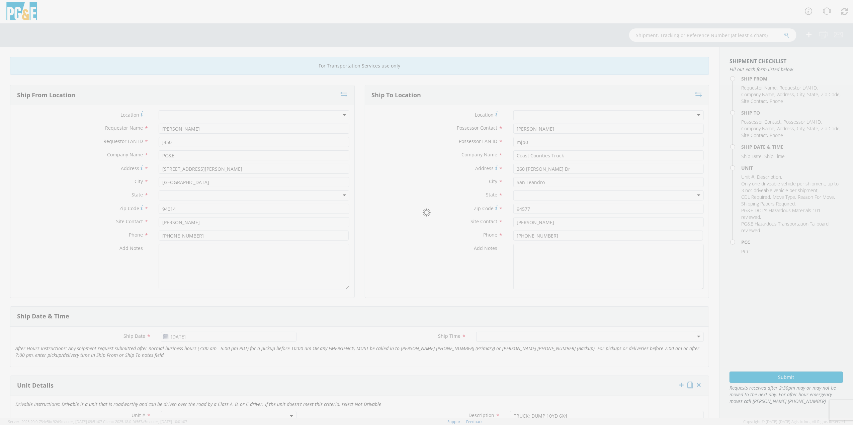
select select "11307"
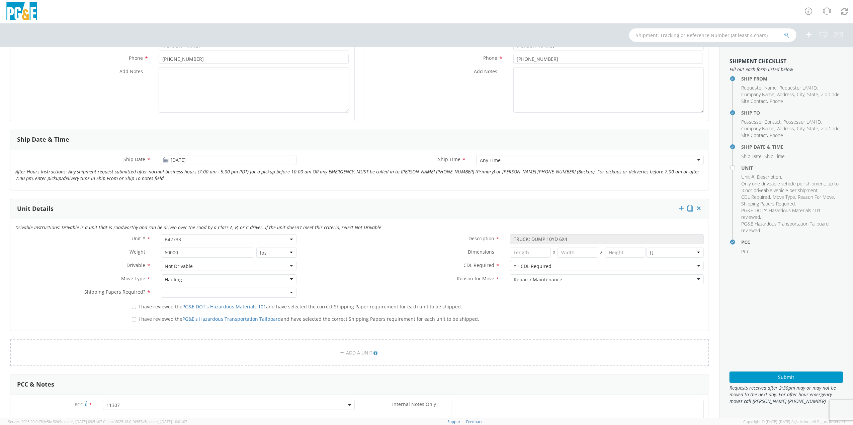
scroll to position [178, 0]
click at [190, 242] on span "B42733" at bounding box center [228, 238] width 135 height 10
click at [182, 238] on span "B42733" at bounding box center [229, 238] width 128 height 6
click at [182, 237] on span "B42733" at bounding box center [229, 238] width 128 height 6
click at [179, 247] on input "search" at bounding box center [228, 249] width 131 height 10
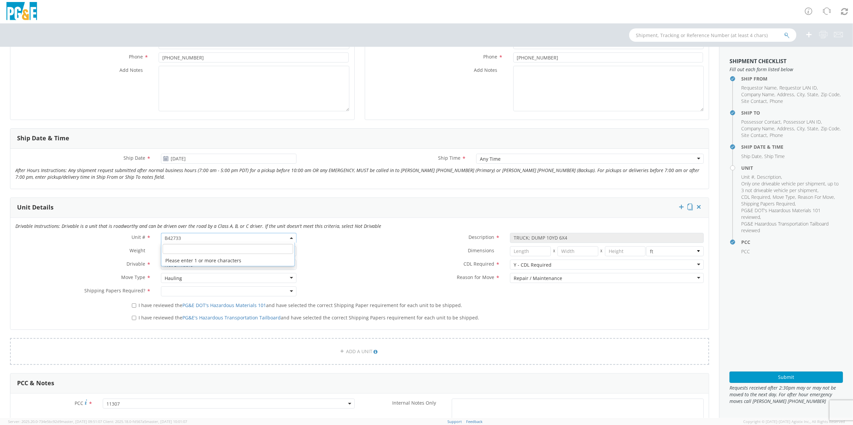
paste input "B42190"
type input "B42190"
type input "TRUCK; WELDING >15000 4X2"
type input "30000"
select select "B42190"
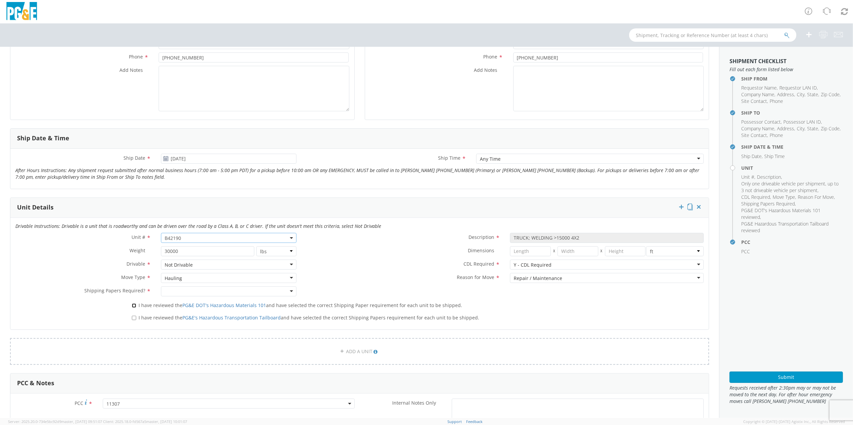
click at [134, 306] on input "I have reviewed the PG&E DOT's Hazardous Materials 101 and have selected the co…" at bounding box center [134, 306] width 4 height 4
checkbox input "true"
click at [134, 318] on input "I have reviewed the PG&E's Hazardous Transportation Tailboard and have selected…" at bounding box center [134, 318] width 4 height 4
checkbox input "true"
click at [288, 288] on div at bounding box center [228, 292] width 135 height 10
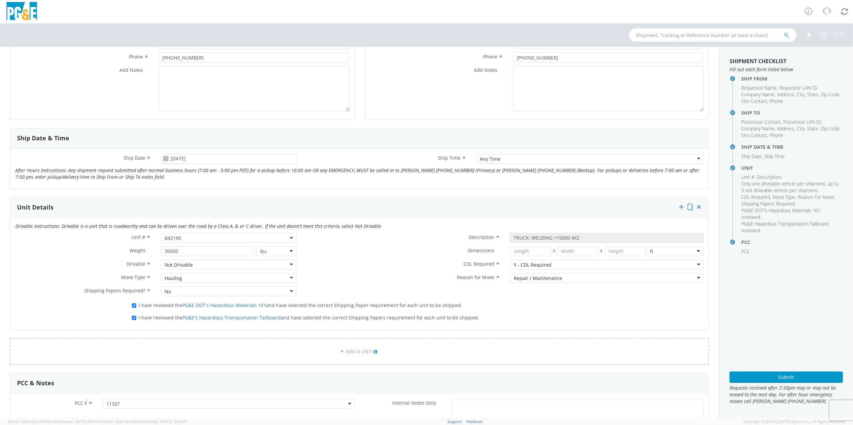
drag, startPoint x: 169, startPoint y: 306, endPoint x: 174, endPoint y: 304, distance: 5.4
click at [351, 284] on div "Reason for Move * Repair / Maintenance Repair / Maintenance Newly Leased Pool U…" at bounding box center [504, 279] width 407 height 13
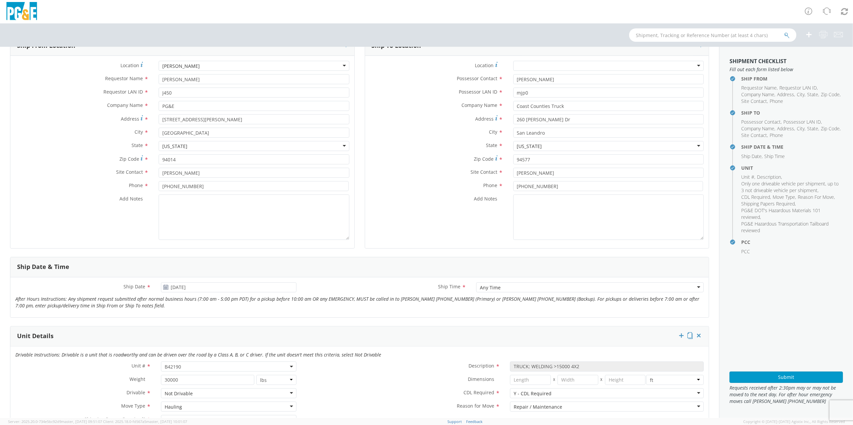
scroll to position [44, 0]
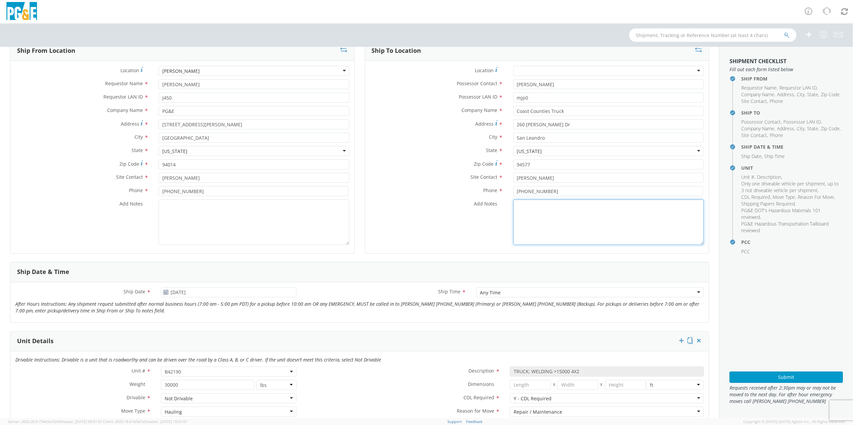
drag, startPoint x: 527, startPoint y: 217, endPoint x: 767, endPoint y: 229, distance: 240.5
click at [534, 217] on textarea "Add Notes *" at bounding box center [608, 222] width 190 height 45
click at [569, 216] on textarea "Alt Contact Office @" at bounding box center [608, 222] width 190 height 45
paste textarea "510-385-5219"
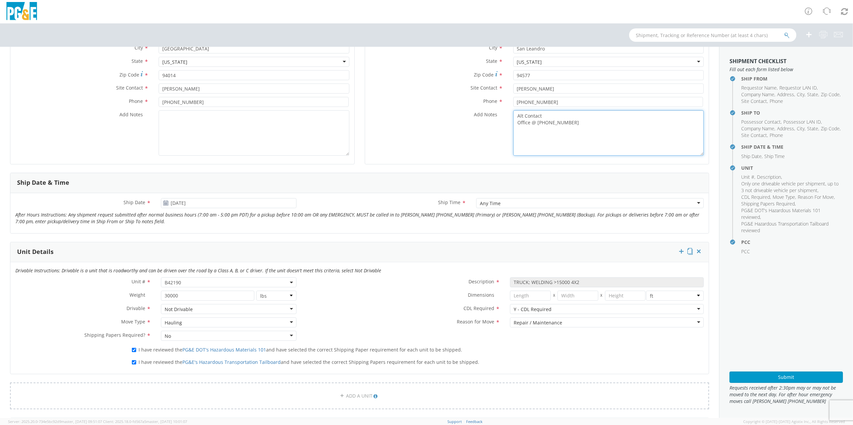
scroll to position [89, 0]
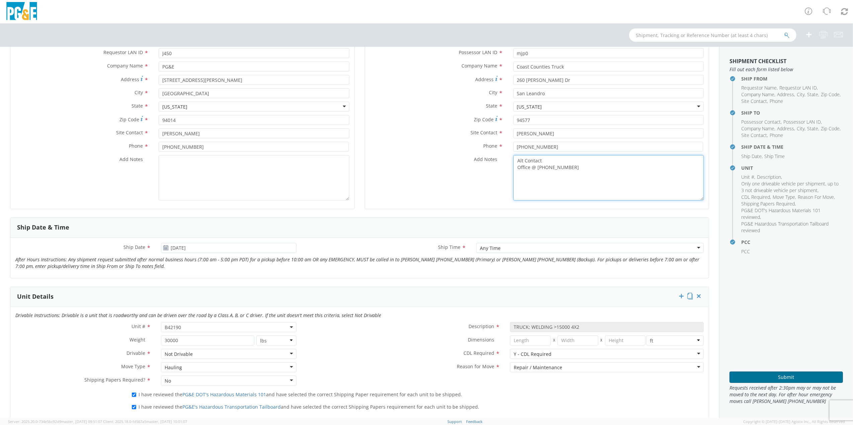
type textarea "Alt Contact Office @ 510-385-5219"
click at [786, 378] on button "Submit" at bounding box center [785, 377] width 113 height 11
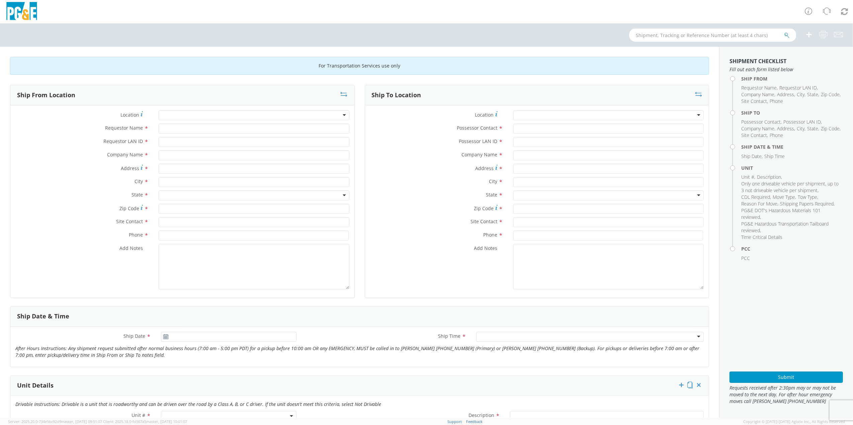
click at [654, 32] on input "text" at bounding box center [712, 34] width 167 height 13
paste input "B43606"
click at [786, 31] on input "B43606" at bounding box center [712, 34] width 167 height 13
type input "B43606"
click at [785, 35] on icon "submit" at bounding box center [787, 35] width 6 height 6
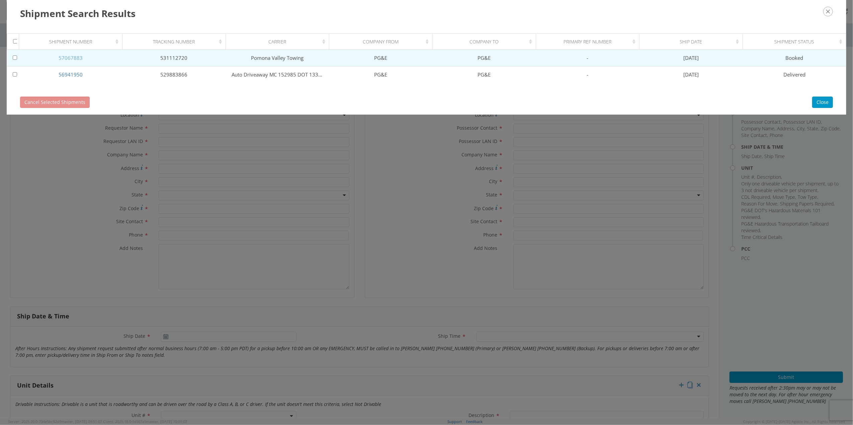
click at [76, 56] on link "57067883" at bounding box center [71, 58] width 24 height 7
